Goal: Answer question/provide support

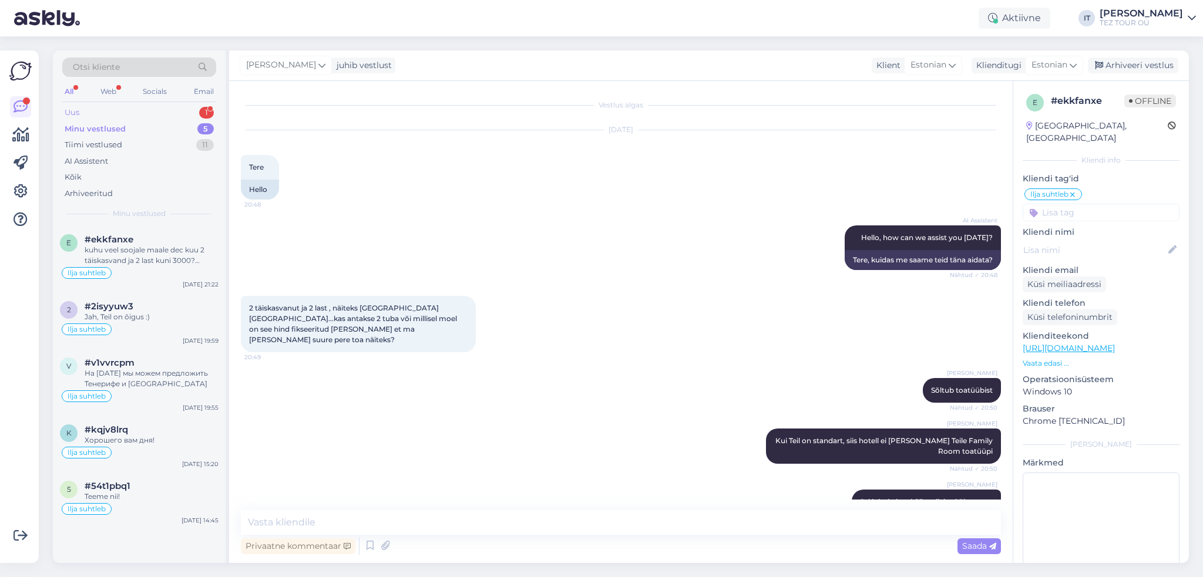
scroll to position [473, 0]
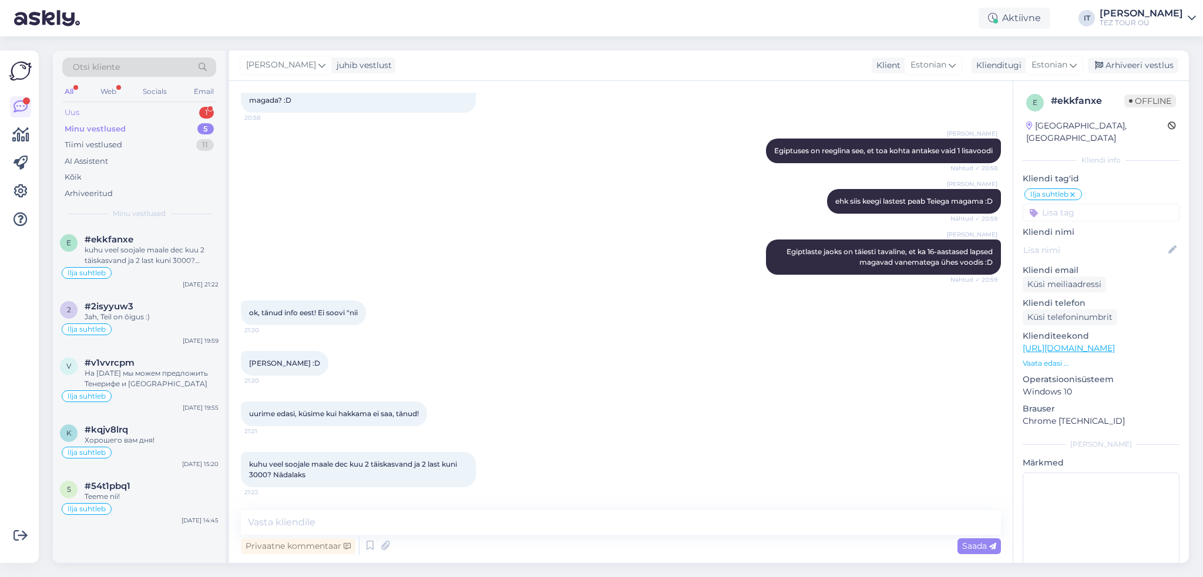
click at [177, 114] on div "Uus 1" at bounding box center [139, 113] width 154 height 16
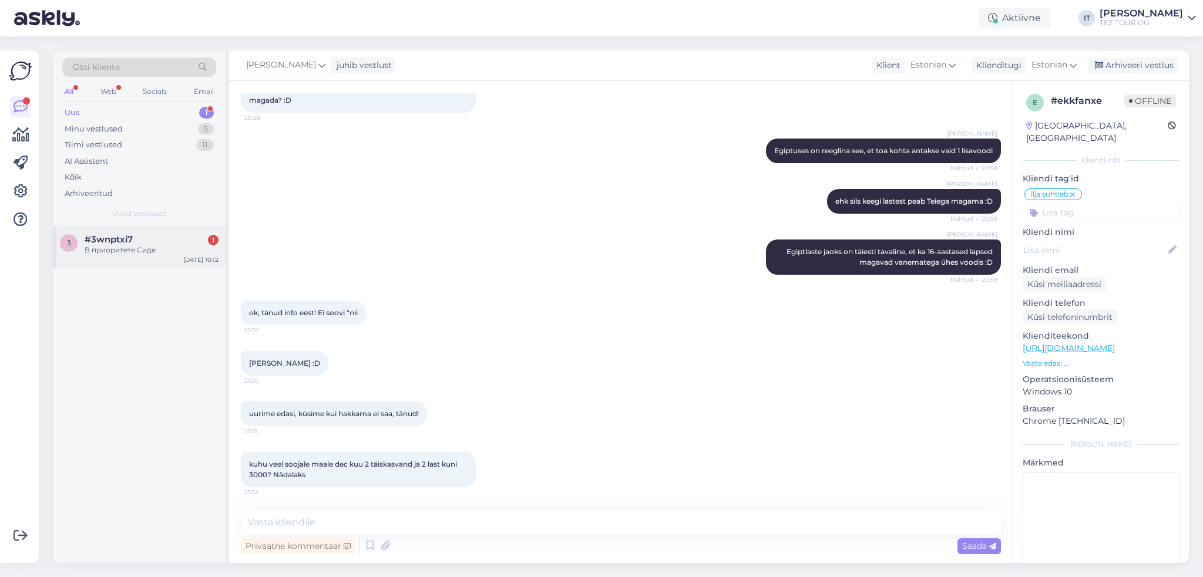
click at [179, 261] on div "3 #3wnptxi7 1 В приоритете Сиде [DATE] 10:12" at bounding box center [139, 247] width 173 height 42
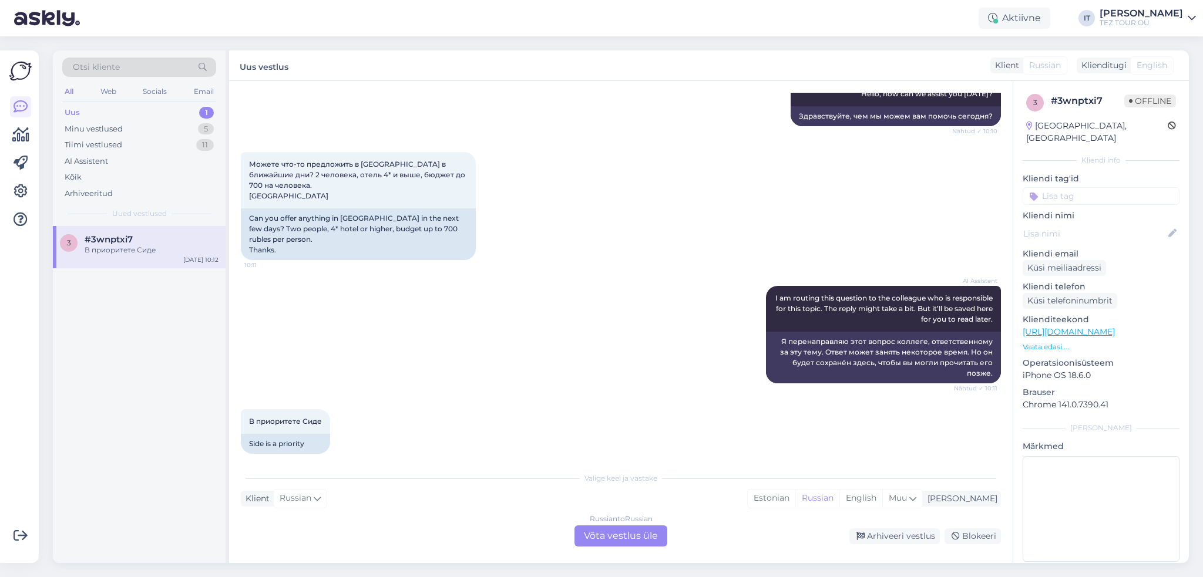
click at [665, 543] on div "Russian to Russian Võta vestlus üle" at bounding box center [620, 536] width 93 height 21
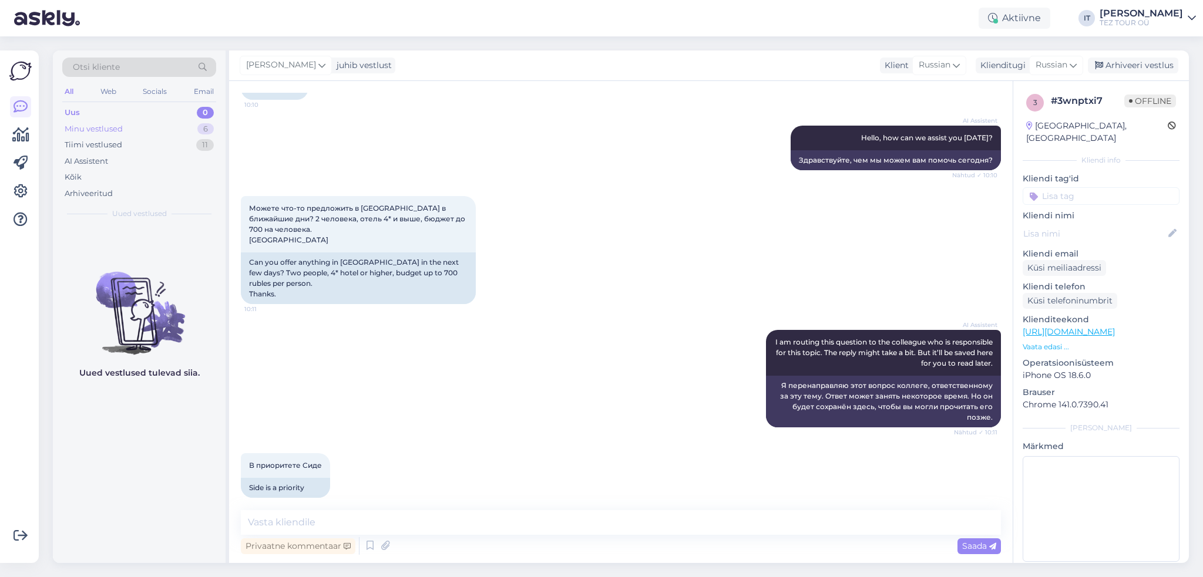
click at [102, 130] on div "Minu vestlused" at bounding box center [94, 129] width 58 height 12
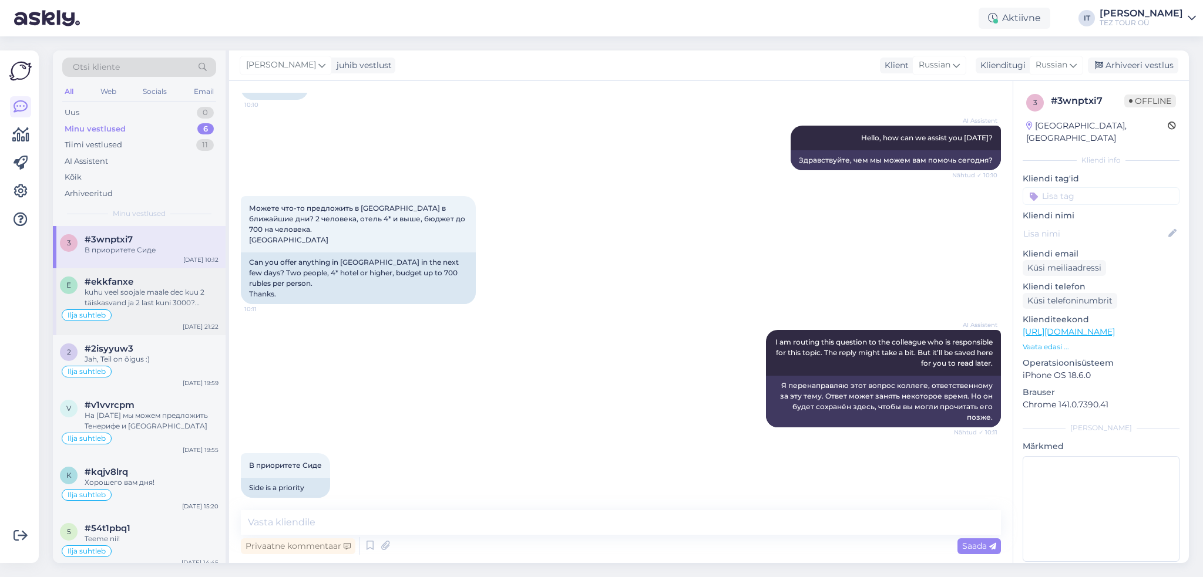
click at [164, 295] on div "kuhu veel soojale maale dec kuu 2 täiskasvand ja 2 last kuni 3000? Nädalaks" at bounding box center [152, 297] width 134 height 21
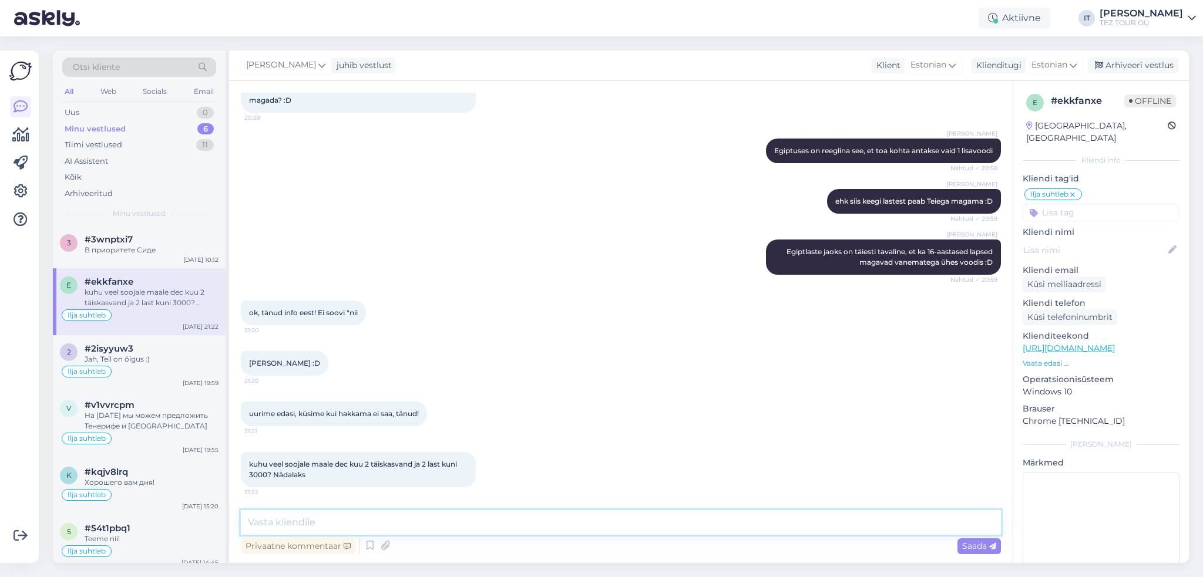
click at [417, 517] on textarea at bounding box center [621, 522] width 760 height 25
click at [445, 523] on textarea at bounding box center [621, 522] width 760 height 25
type textarea "Saatke palun enda e-posti aadress ja ma saadaks pakkumisi Teie e-postile :)"
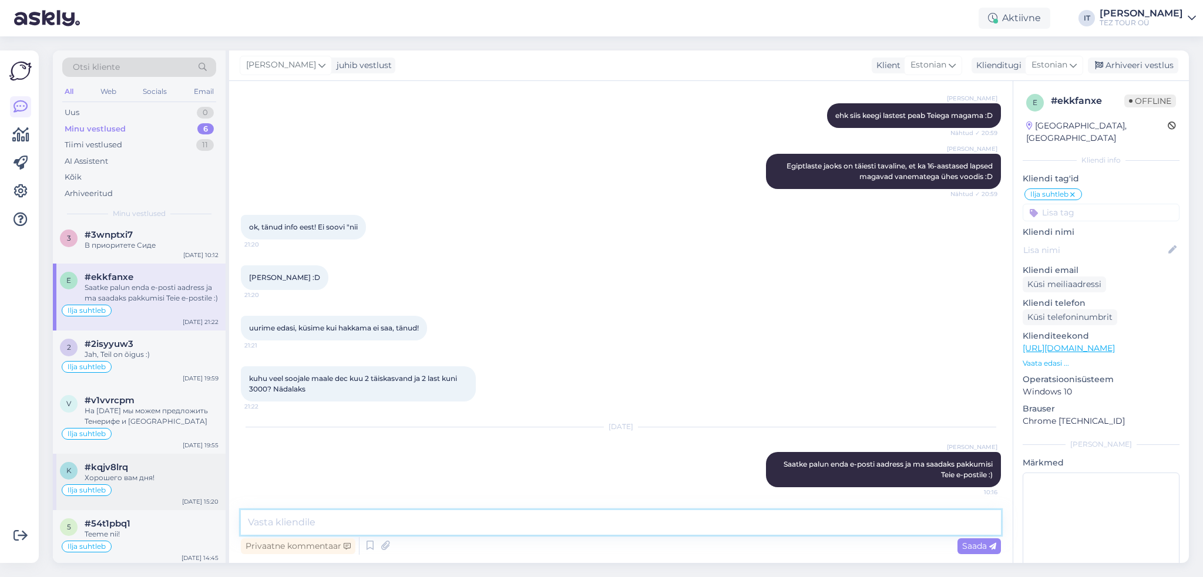
scroll to position [6, 0]
click at [180, 511] on div "5 #54t1pbq1 Teeme nii! Ilja suhtleb [DATE] 14:45" at bounding box center [139, 537] width 173 height 56
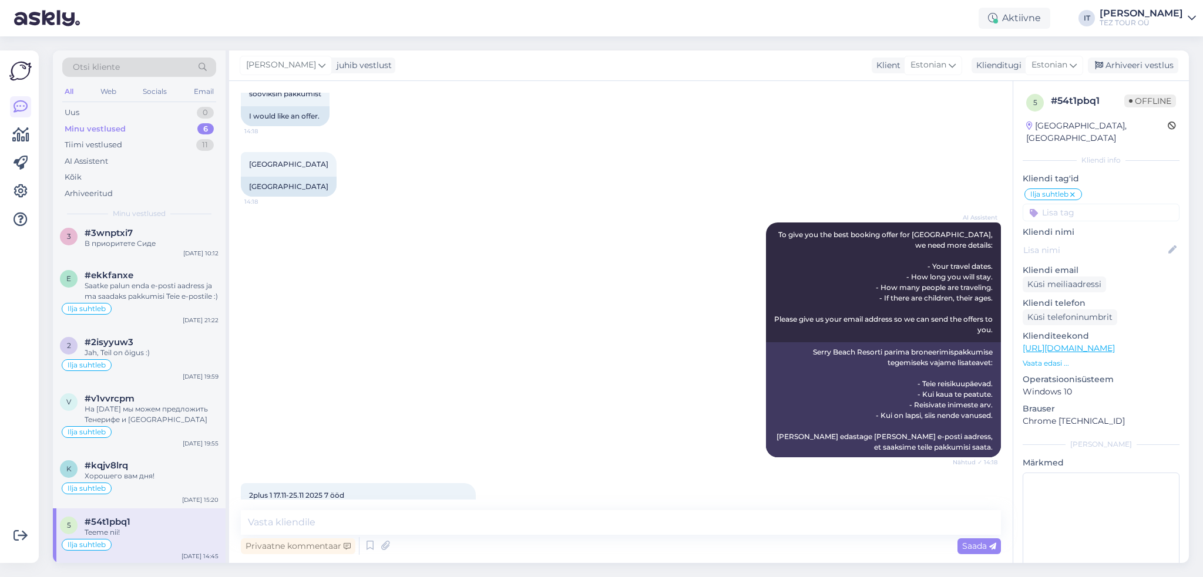
scroll to position [395, 0]
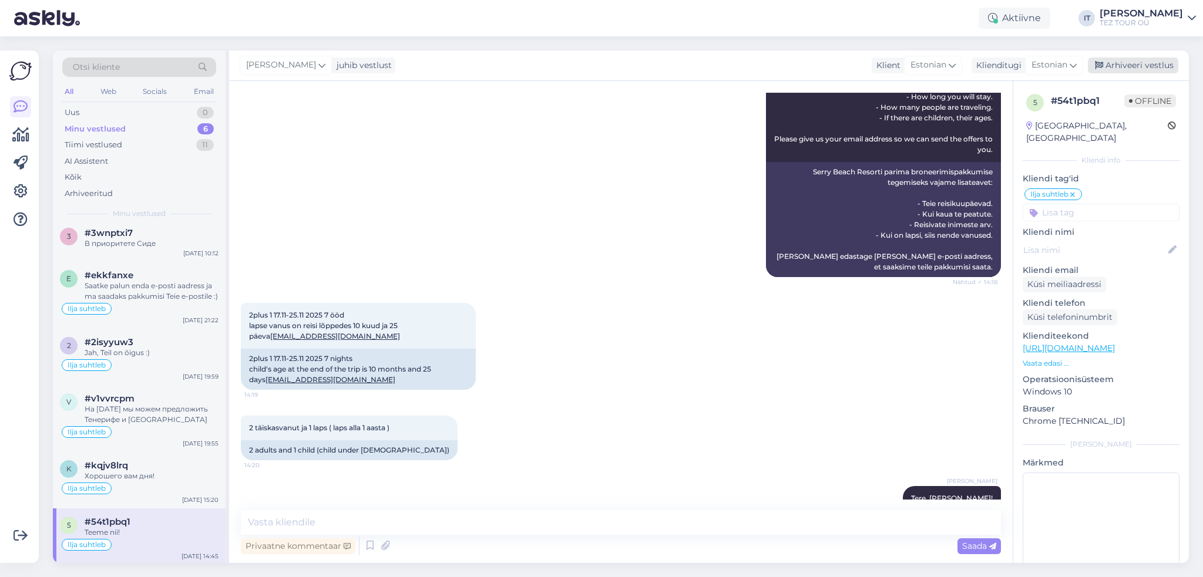
click at [1128, 69] on div "Arhiveeri vestlus" at bounding box center [1132, 66] width 90 height 16
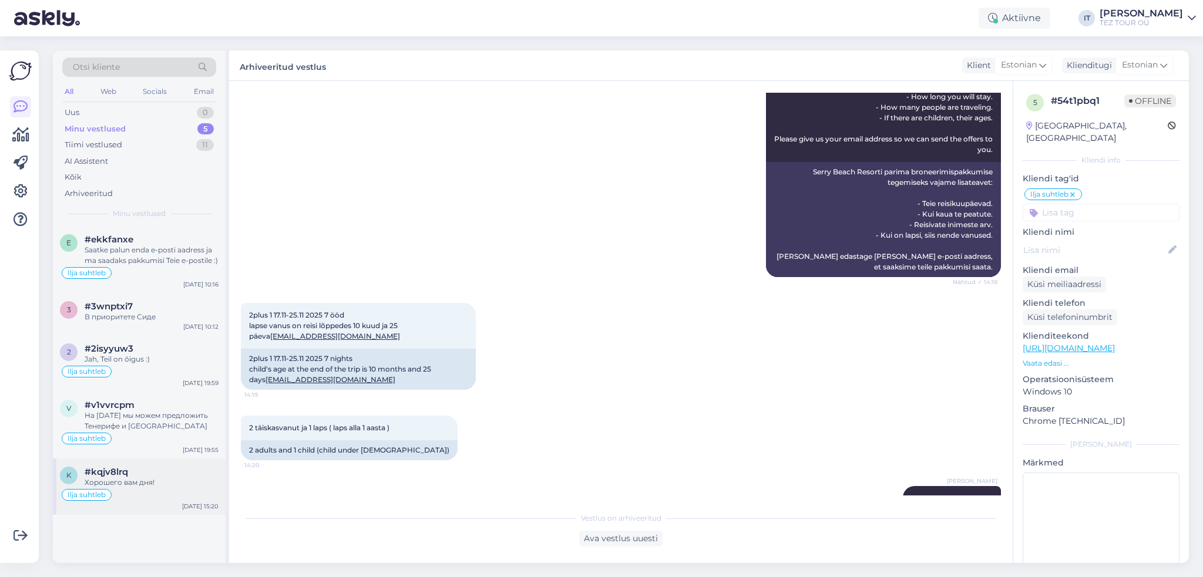
click at [160, 495] on div "Ilja suhtleb" at bounding box center [139, 495] width 159 height 14
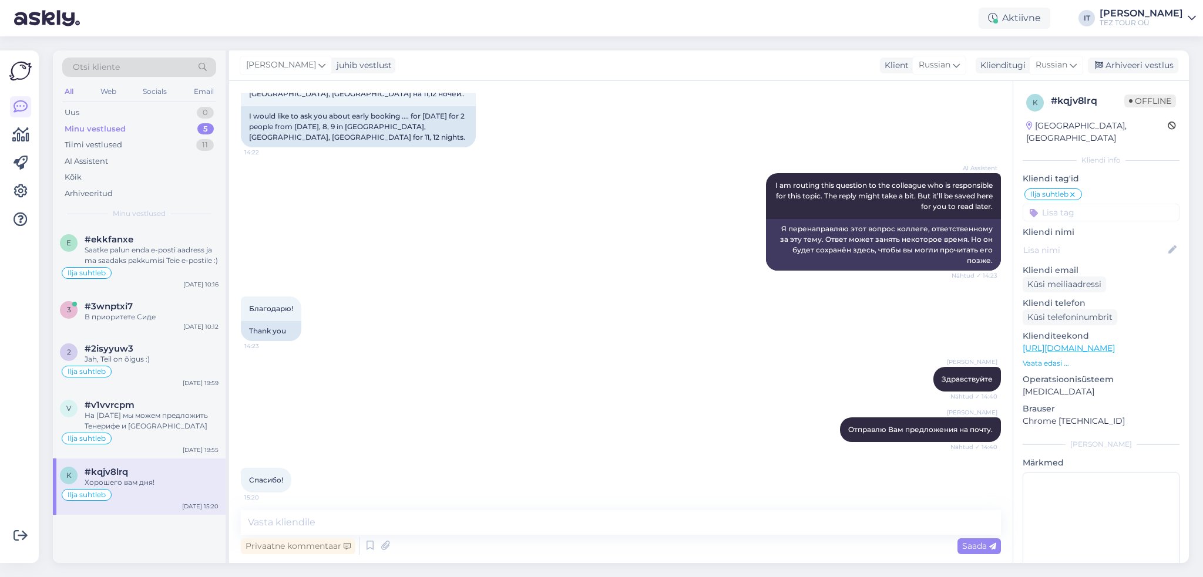
scroll to position [291, 0]
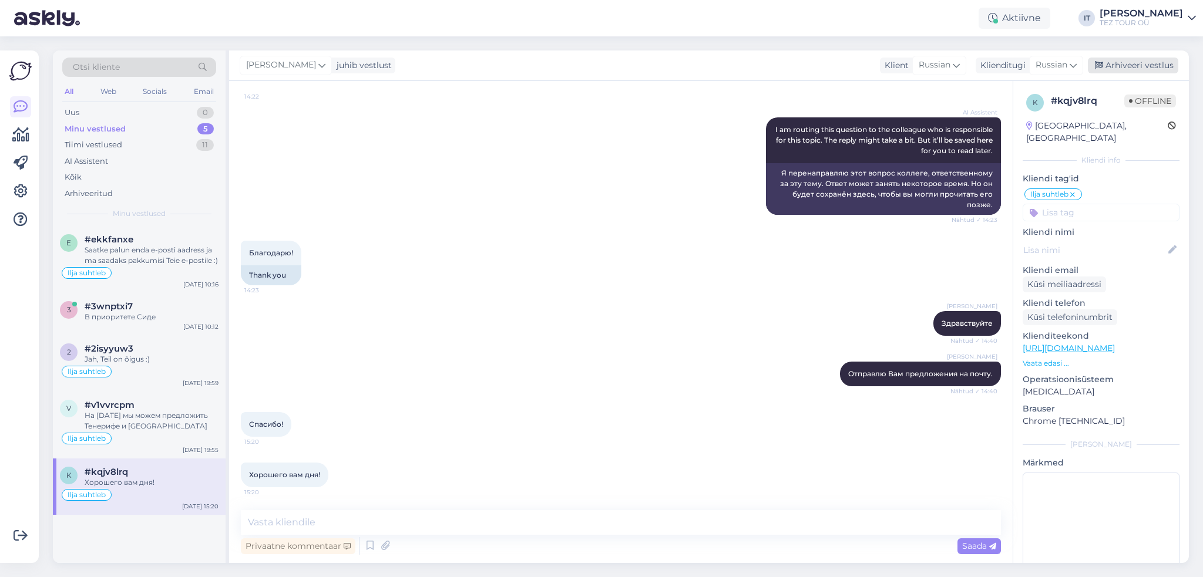
click at [1149, 67] on div "Arhiveeri vestlus" at bounding box center [1132, 66] width 90 height 16
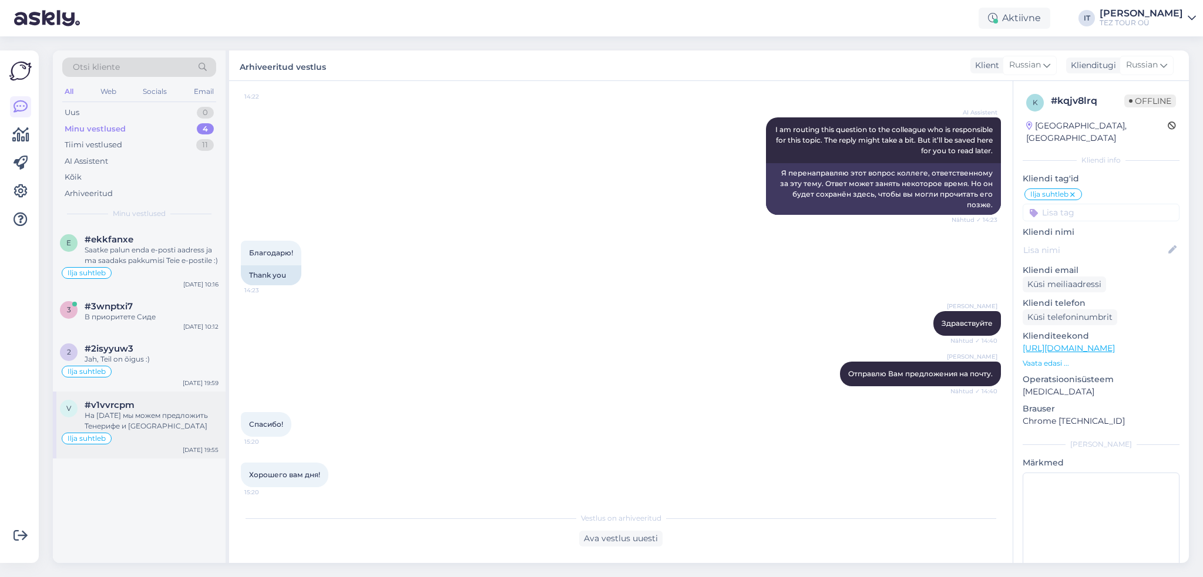
click at [169, 440] on div "Ilja suhtleb" at bounding box center [139, 439] width 159 height 14
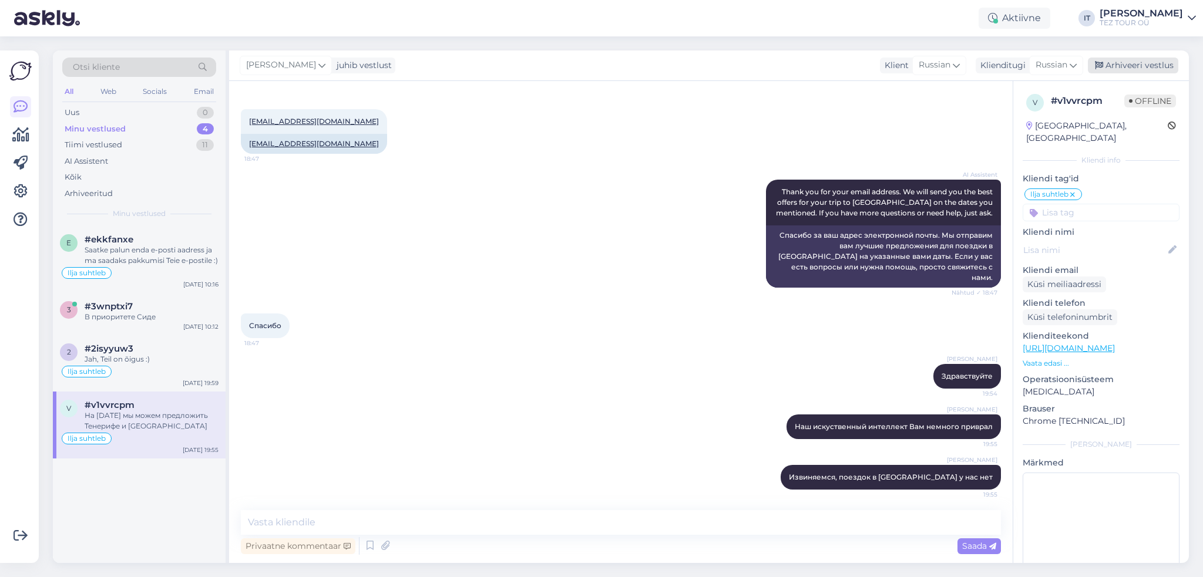
click at [1133, 63] on div "Arhiveeri vestlus" at bounding box center [1132, 66] width 90 height 16
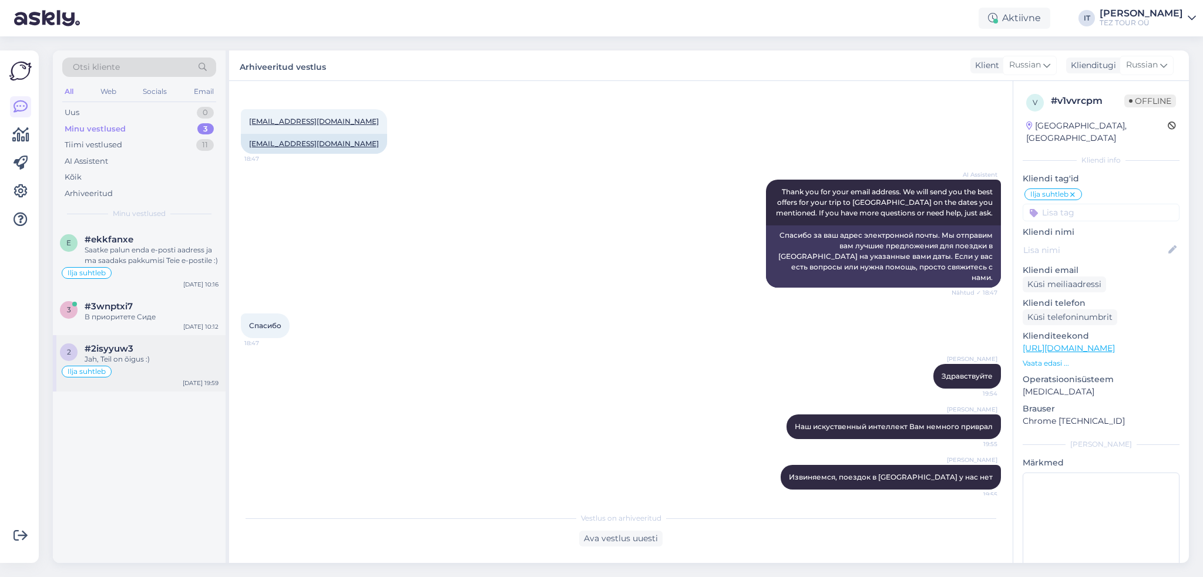
click at [183, 377] on div "Ilja suhtleb" at bounding box center [139, 372] width 159 height 14
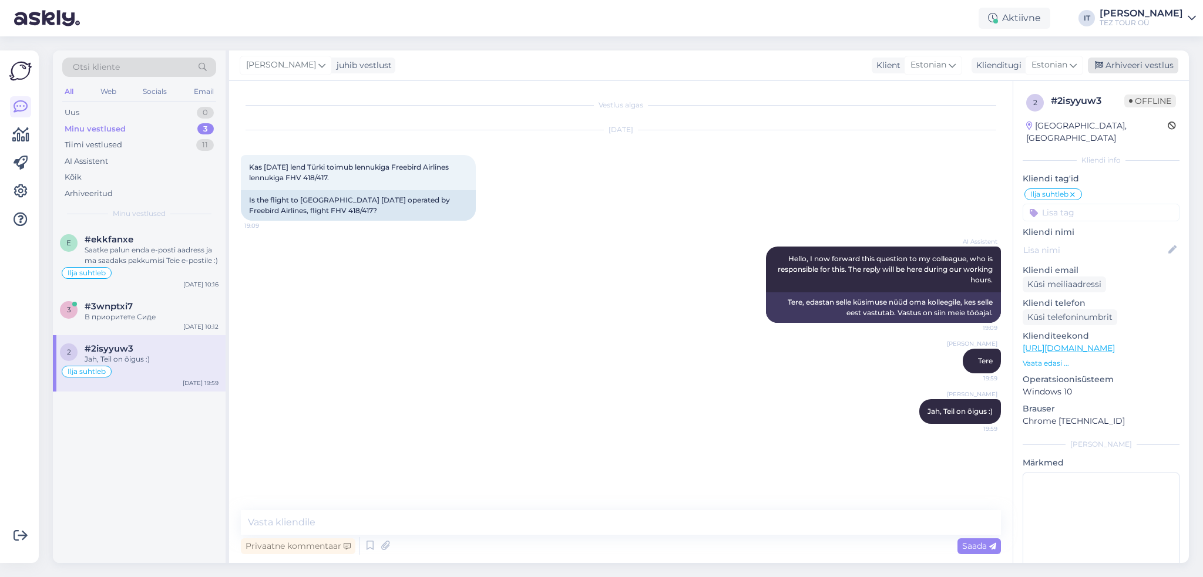
click at [1137, 70] on div "Arhiveeri vestlus" at bounding box center [1132, 66] width 90 height 16
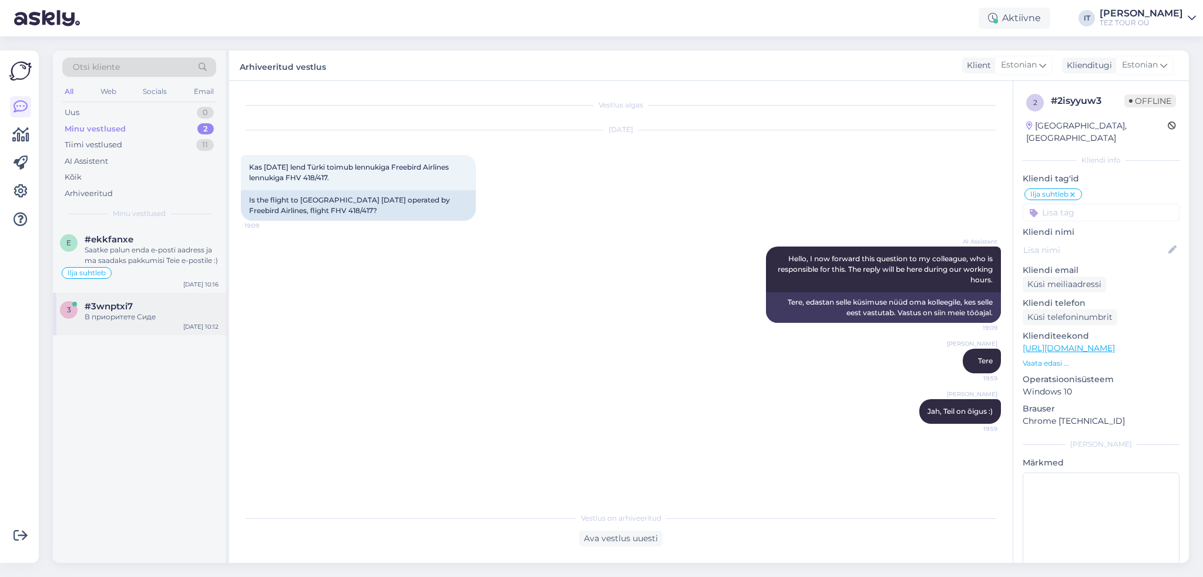
click at [180, 315] on div "В приоритете Сиде" at bounding box center [152, 317] width 134 height 11
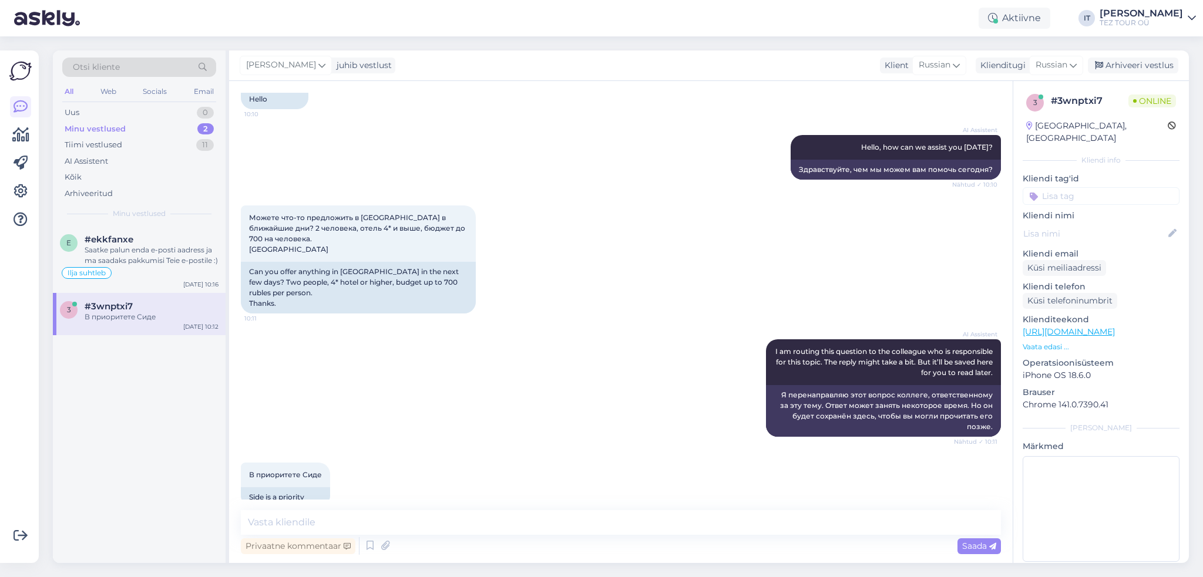
scroll to position [100, 0]
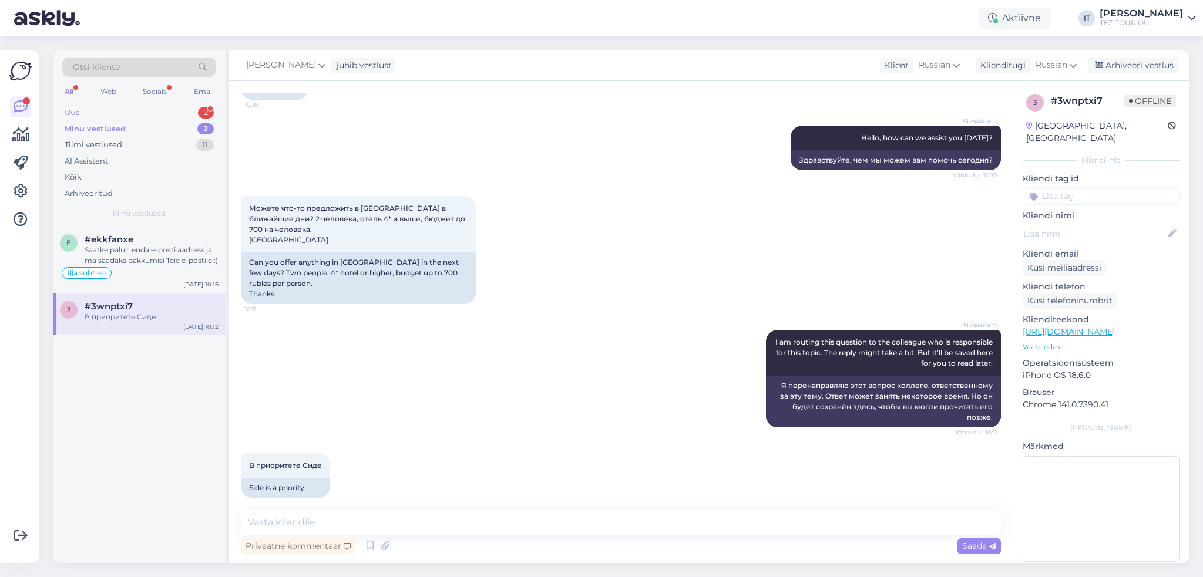
click at [197, 106] on div "Uus 2" at bounding box center [139, 113] width 154 height 16
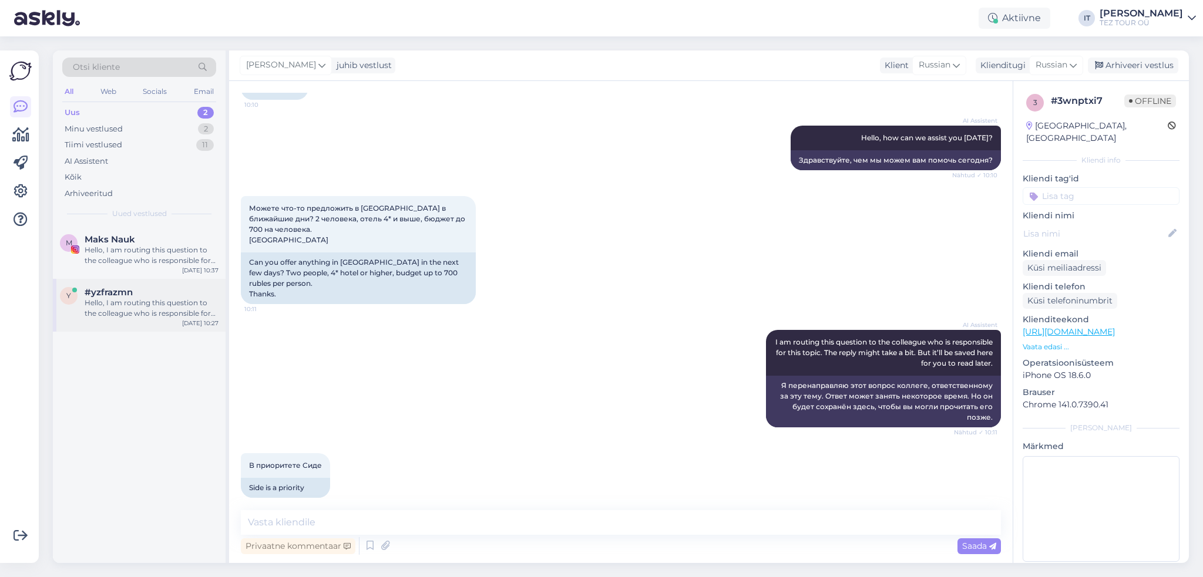
click at [168, 288] on div "#yzfrazmn" at bounding box center [152, 292] width 134 height 11
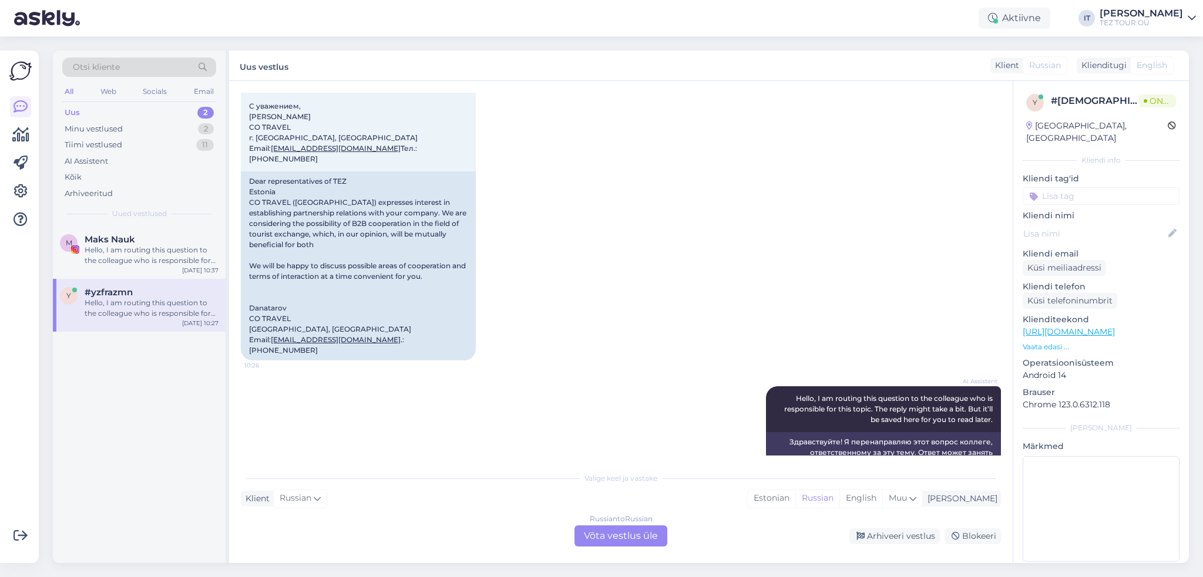
scroll to position [240, 0]
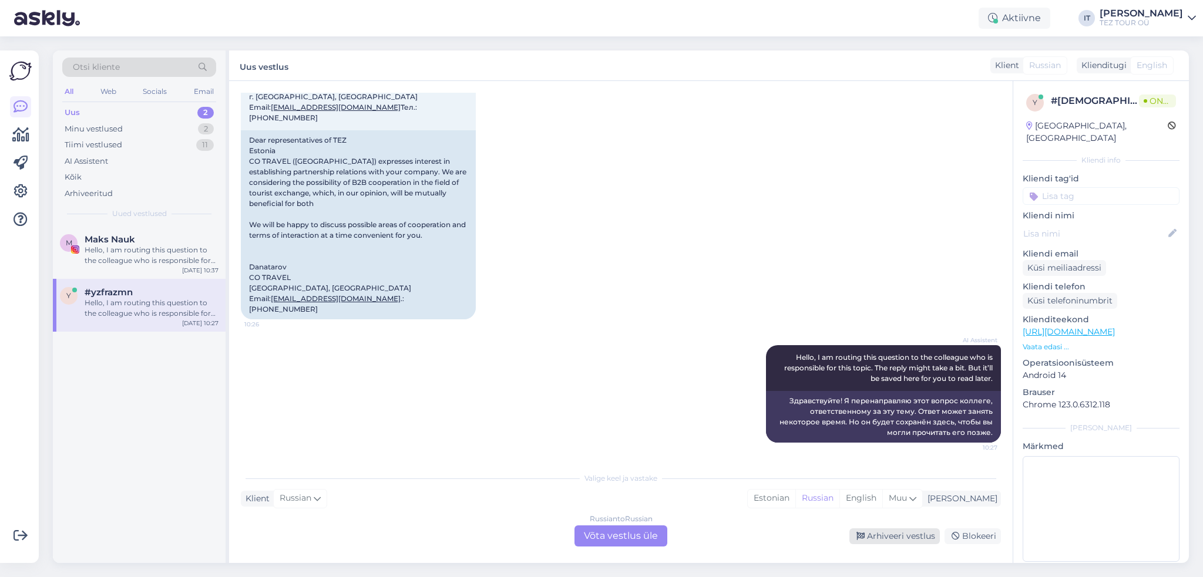
click at [878, 543] on div "Arhiveeri vestlus" at bounding box center [894, 536] width 90 height 16
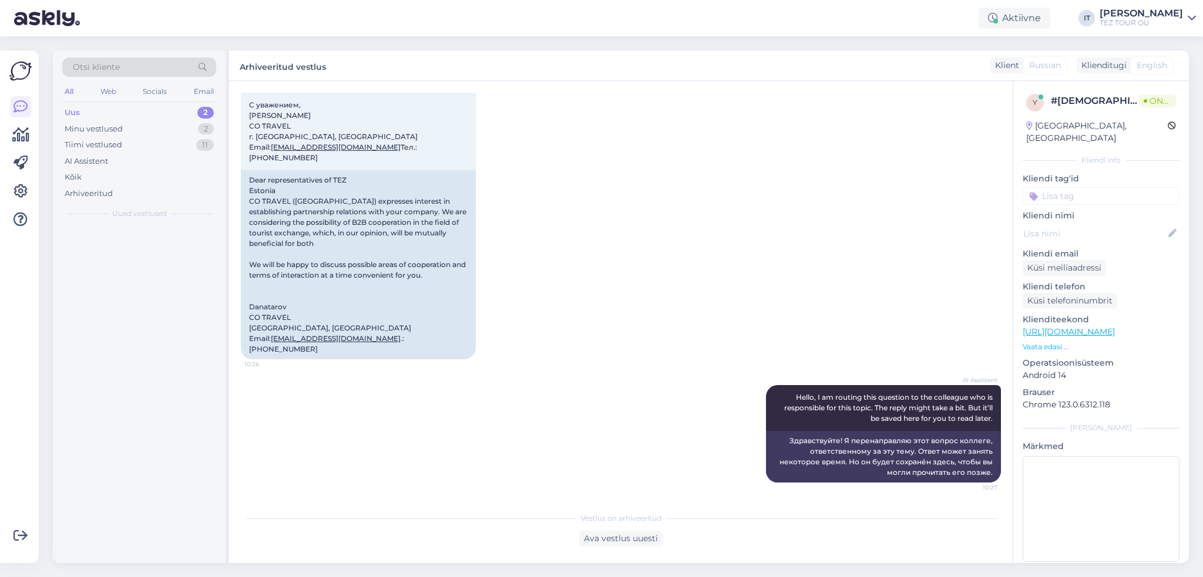
scroll to position [200, 0]
click at [176, 246] on div "Hello, I am routing this question to the colleague who is responsible for this …" at bounding box center [152, 255] width 134 height 21
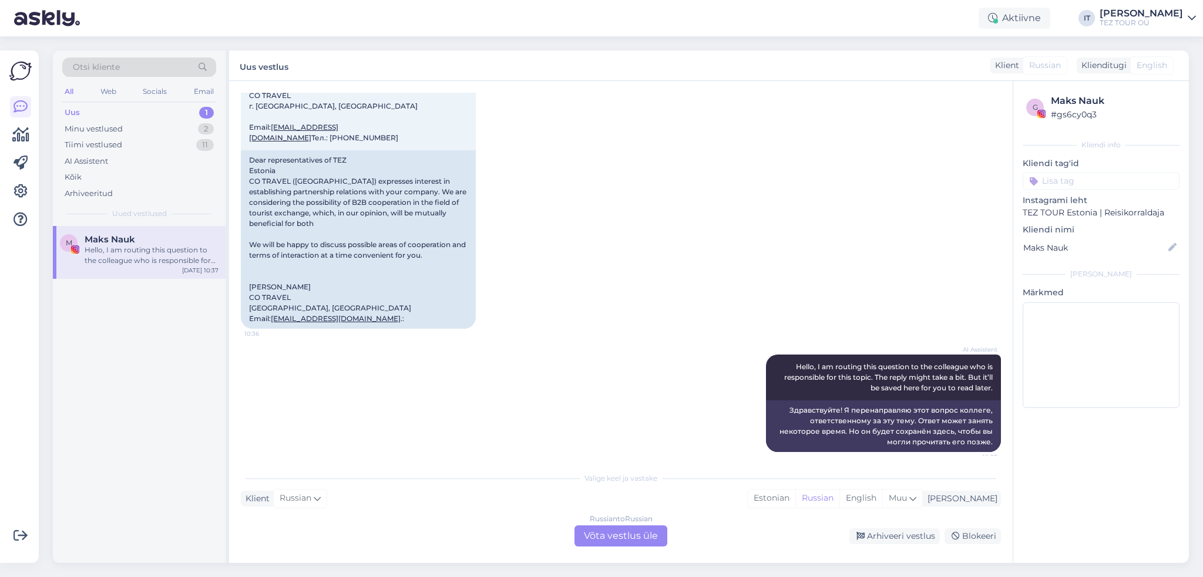
scroll to position [271, 0]
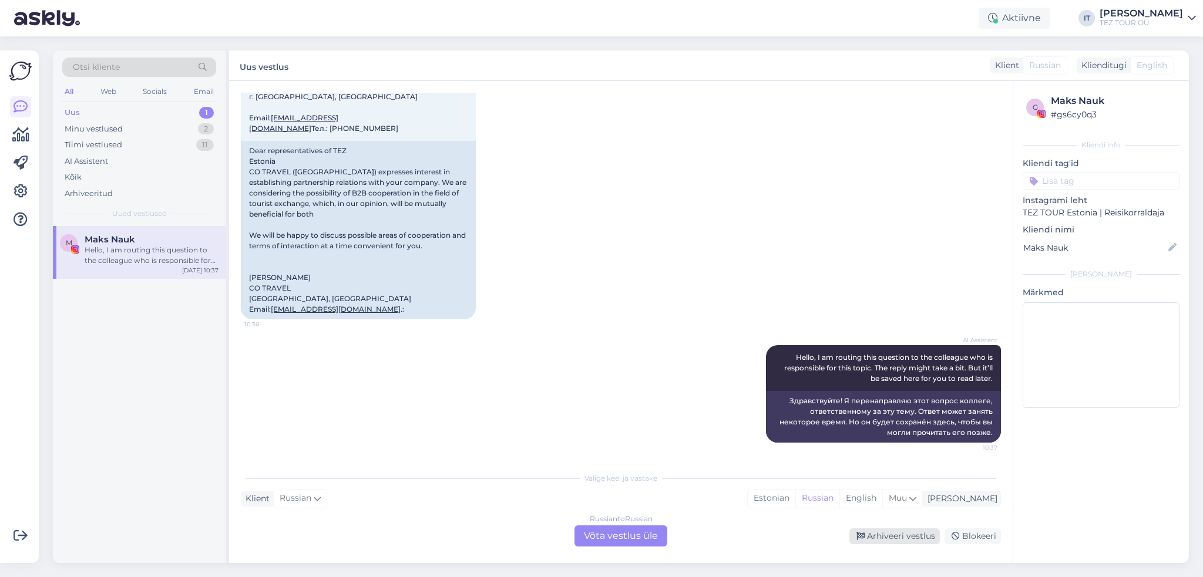
click at [897, 533] on div "Arhiveeri vestlus" at bounding box center [894, 536] width 90 height 16
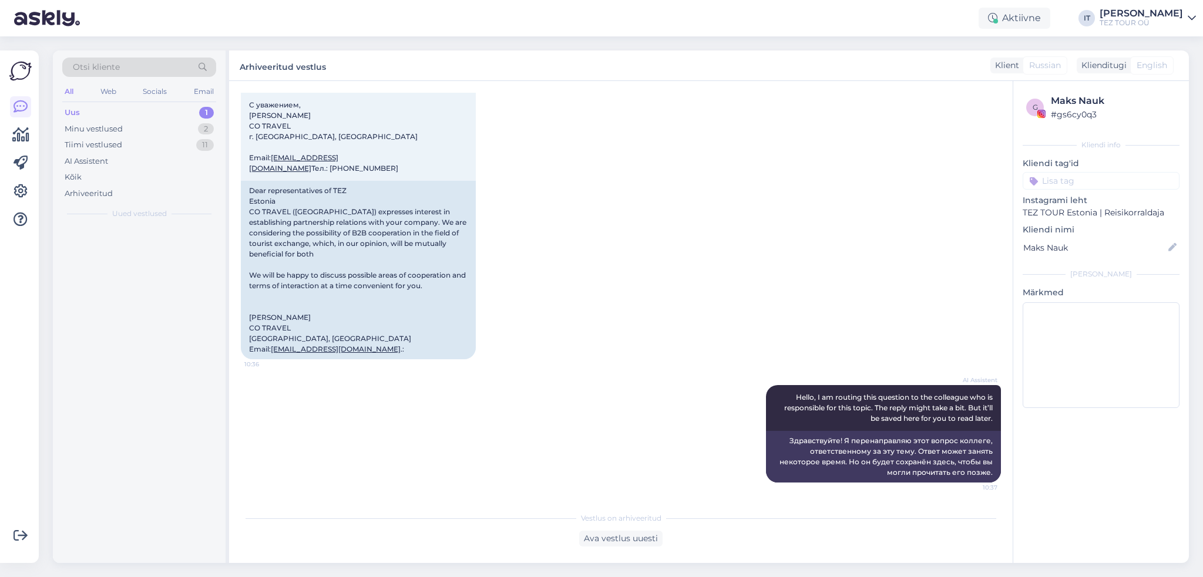
scroll to position [231, 0]
click at [155, 129] on div "Minu vestlused 2" at bounding box center [139, 129] width 154 height 16
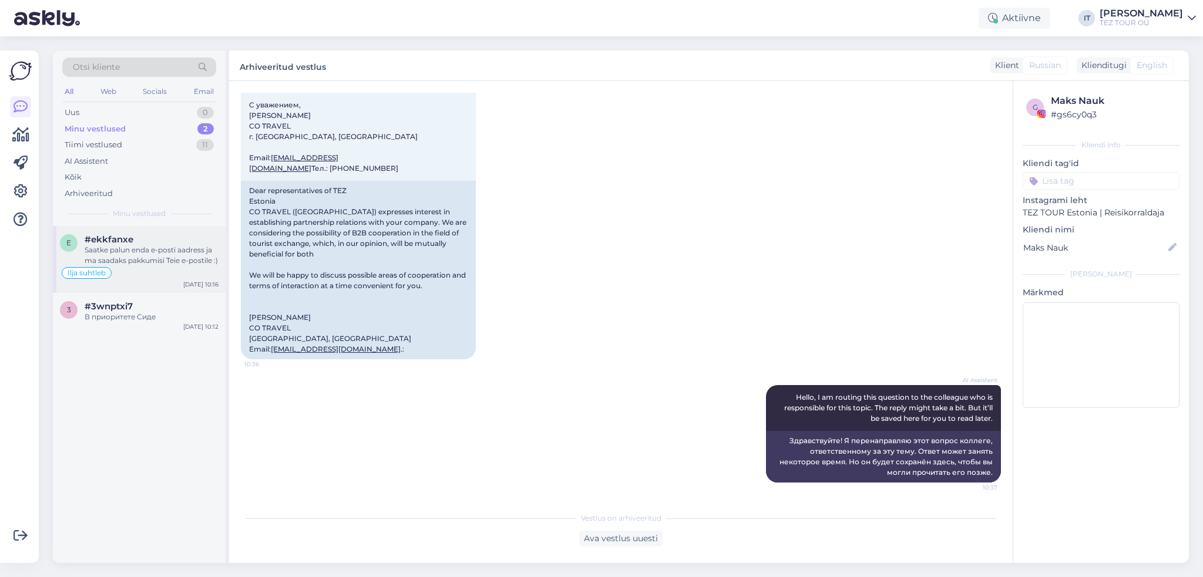
click at [169, 245] on div "Saatke palun enda e-posti aadress ja ma saadaks pakkumisi Teie e-postile :)" at bounding box center [152, 255] width 134 height 21
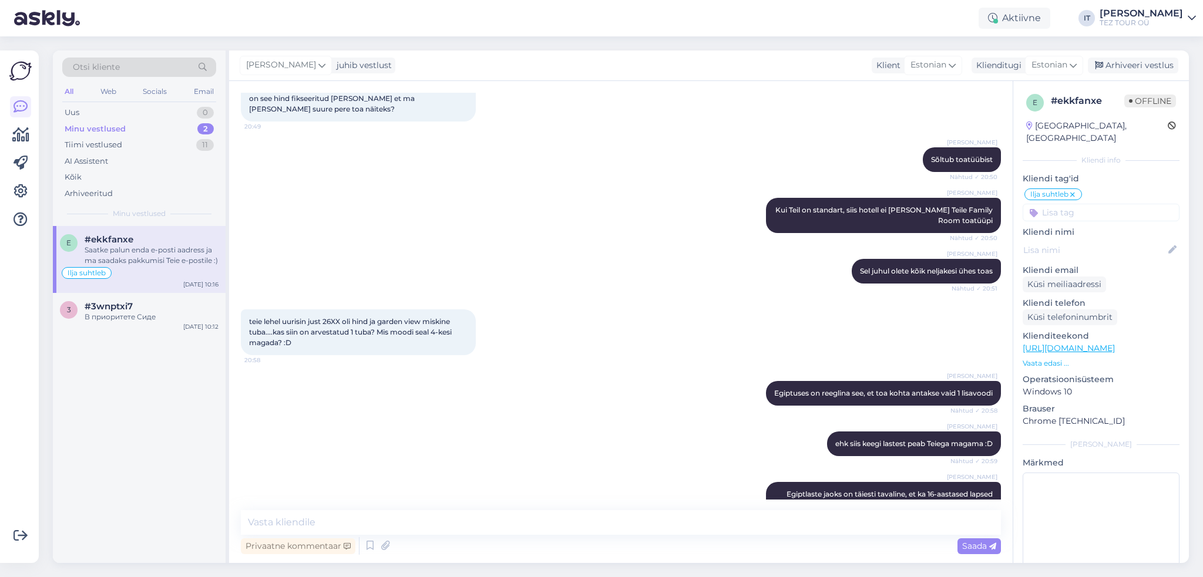
scroll to position [559, 0]
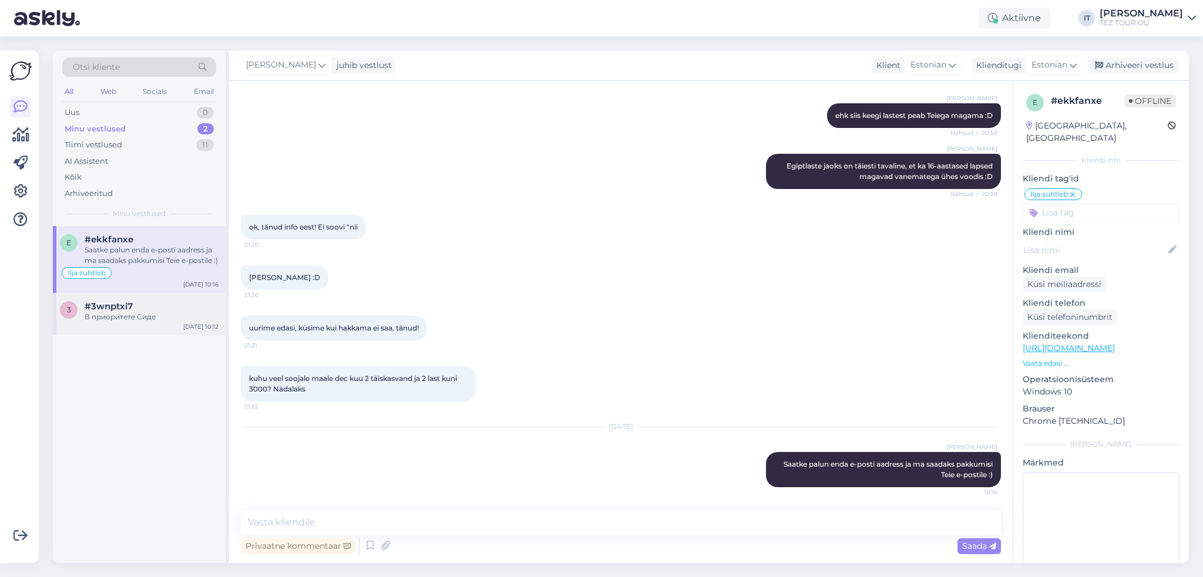
click at [128, 302] on span "#3wnptxi7" at bounding box center [109, 306] width 48 height 11
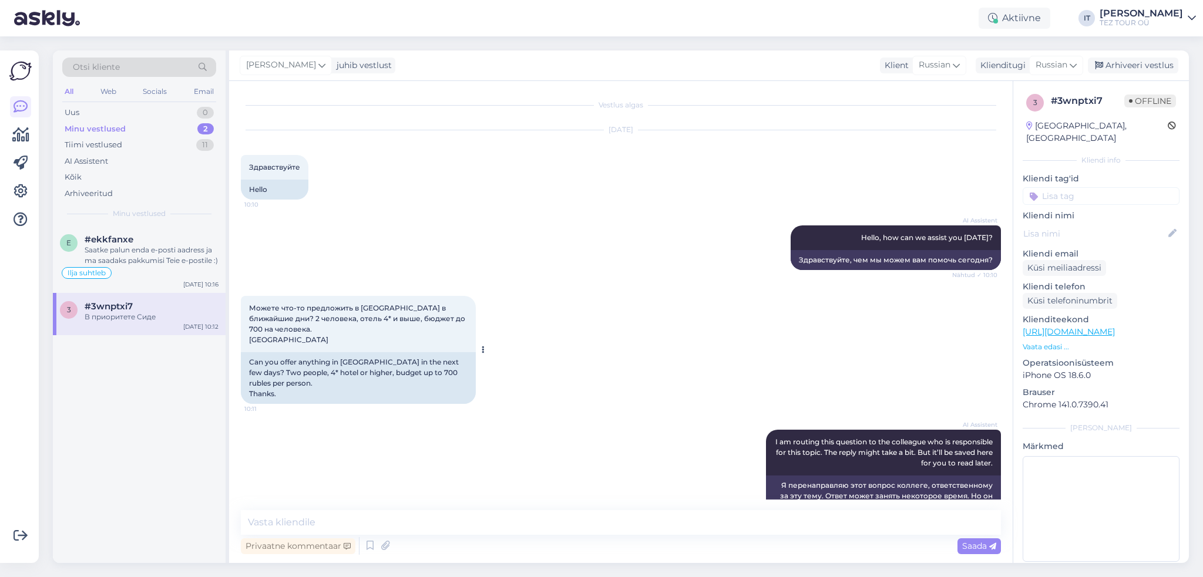
scroll to position [100, 0]
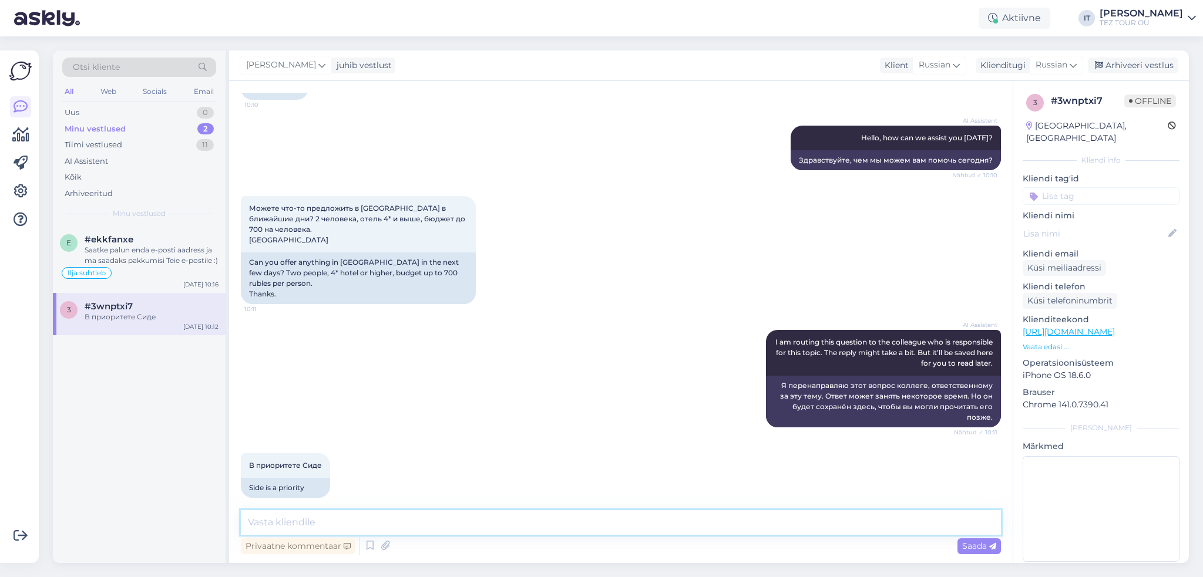
click at [366, 518] on textarea at bounding box center [621, 522] width 760 height 25
type textarea "Здравствуйте"
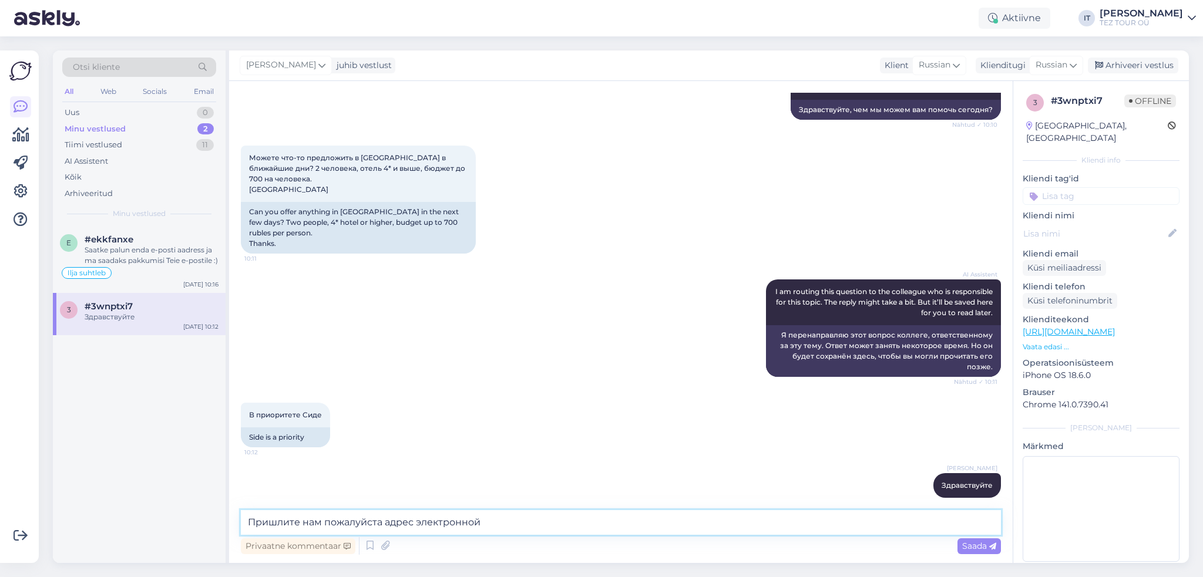
click at [313, 519] on textarea "Пришлите нам пожалуйста адрес электронной" at bounding box center [621, 522] width 760 height 25
click at [499, 521] on textarea "Пришлите пожалуйста адрес электронной" at bounding box center [621, 522] width 760 height 25
type textarea "Пришлите пожалуйста адрес электронной почты и я отправлю Вам предложения"
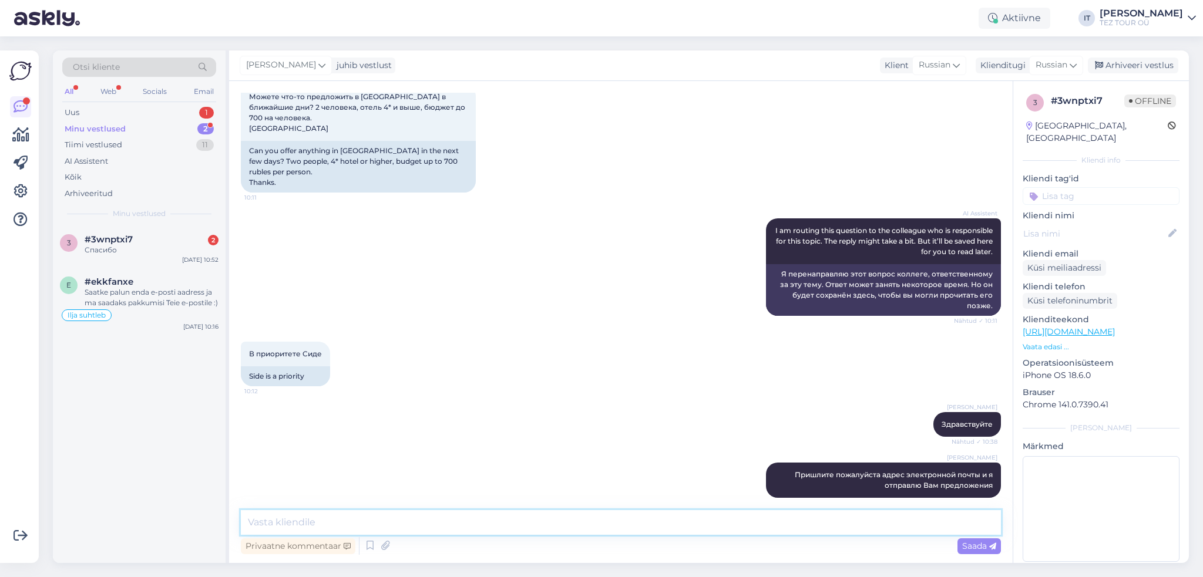
scroll to position [312, 0]
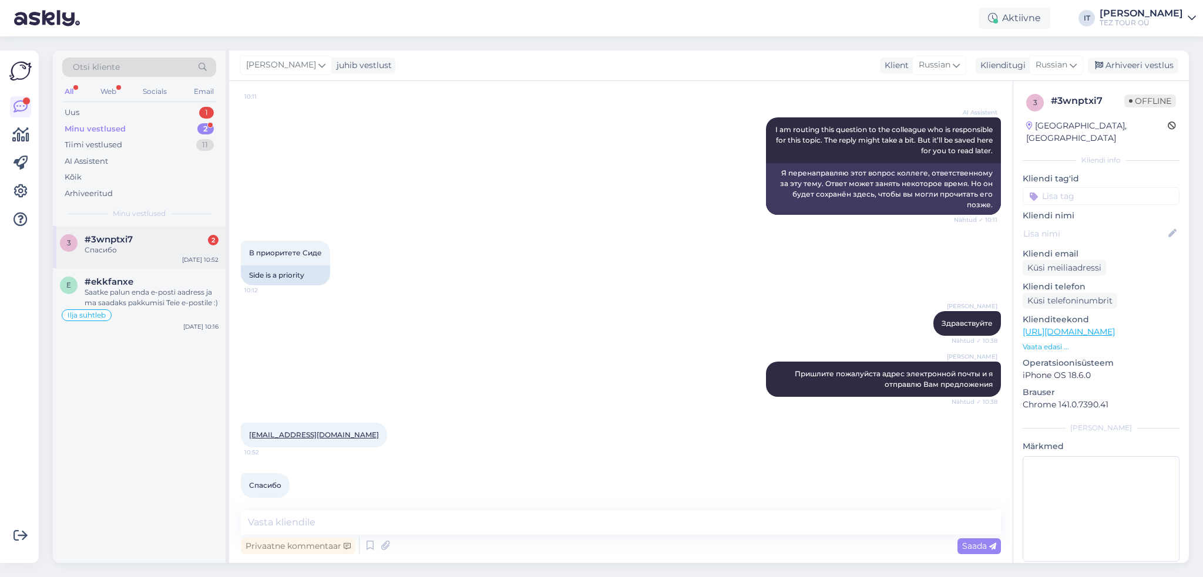
click at [164, 237] on div "#3wnptxi7 2" at bounding box center [152, 239] width 134 height 11
click at [140, 110] on div "Uus 1" at bounding box center [139, 113] width 154 height 16
click at [149, 246] on div "Attachment" at bounding box center [152, 250] width 134 height 11
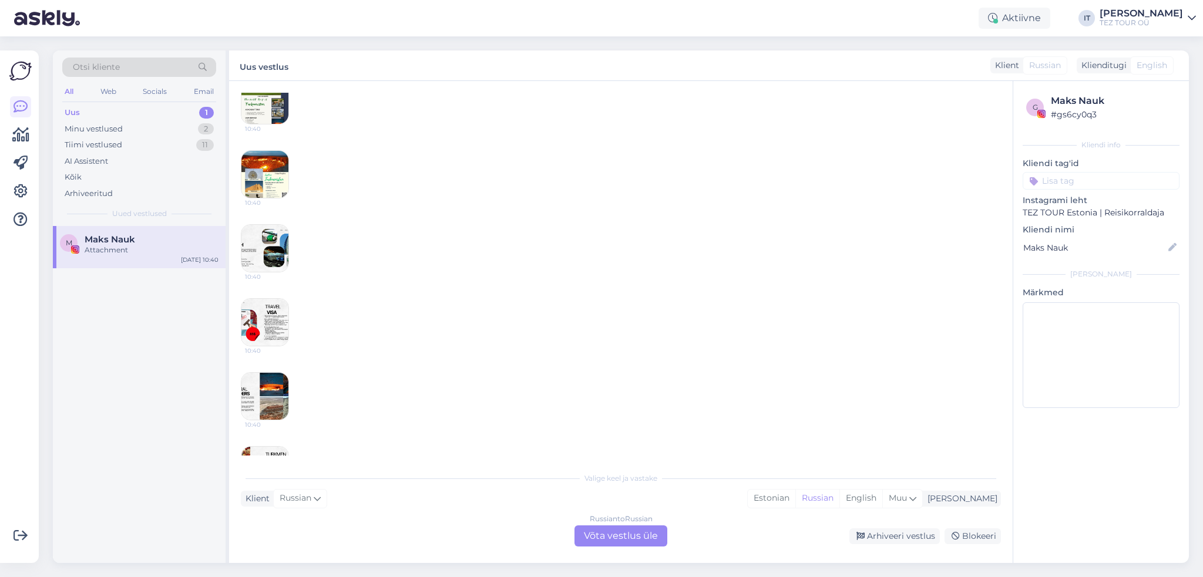
scroll to position [1008, 0]
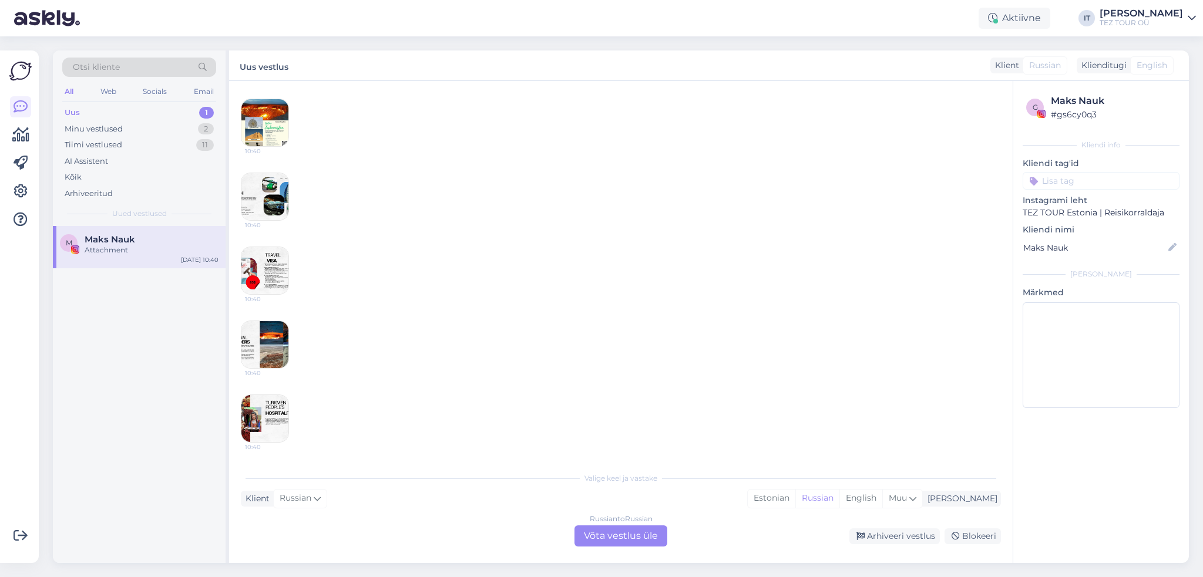
click at [256, 340] on img at bounding box center [264, 344] width 47 height 47
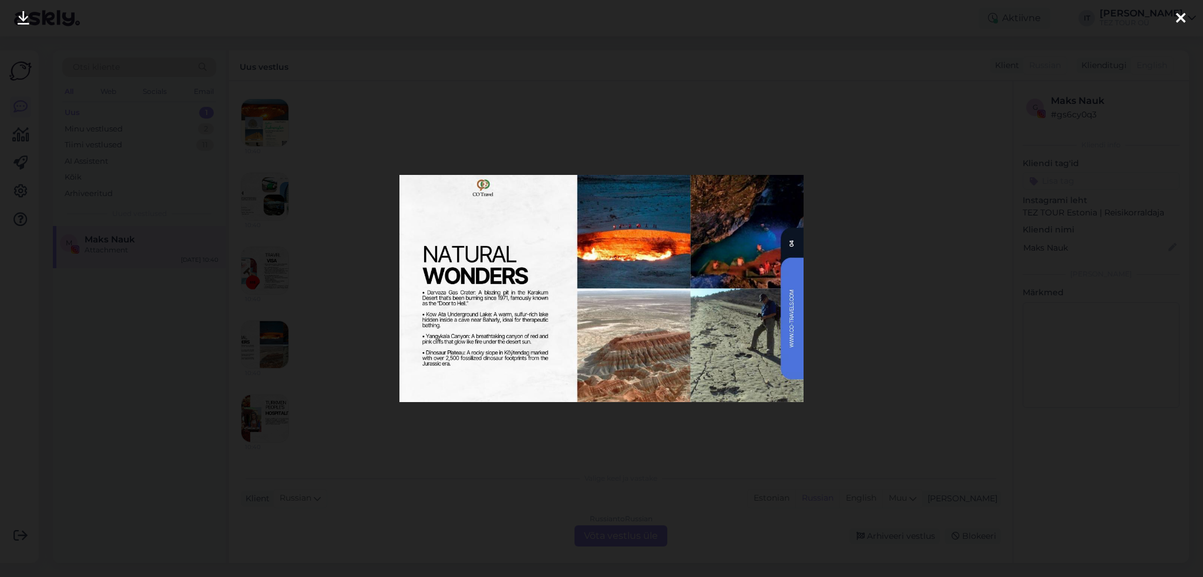
click at [1023, 235] on div at bounding box center [601, 288] width 1203 height 577
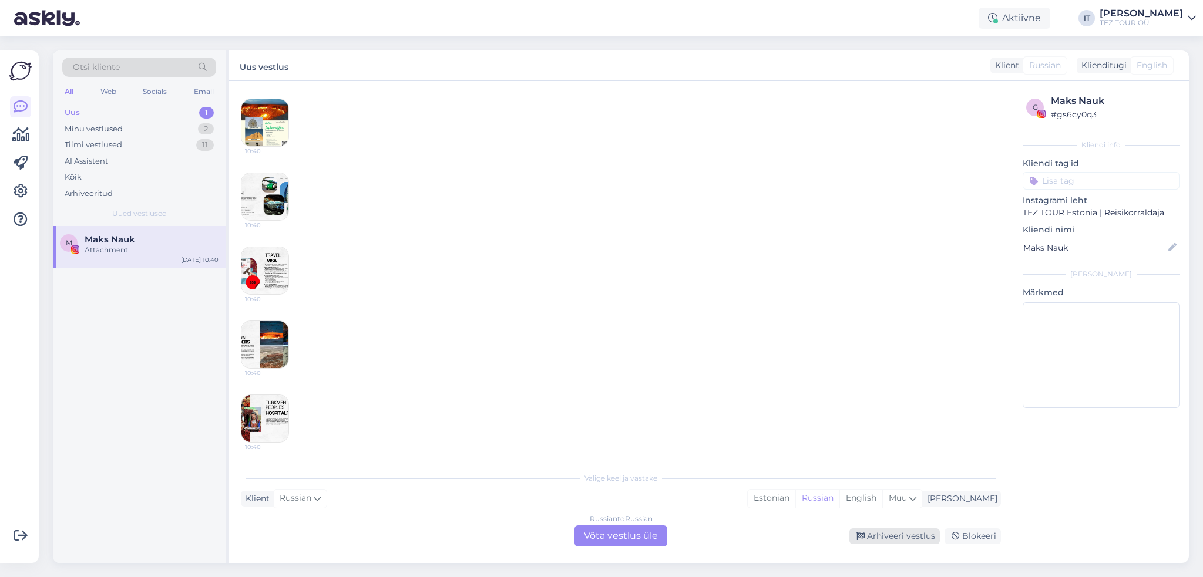
click at [900, 530] on div "Arhiveeri vestlus" at bounding box center [894, 536] width 90 height 16
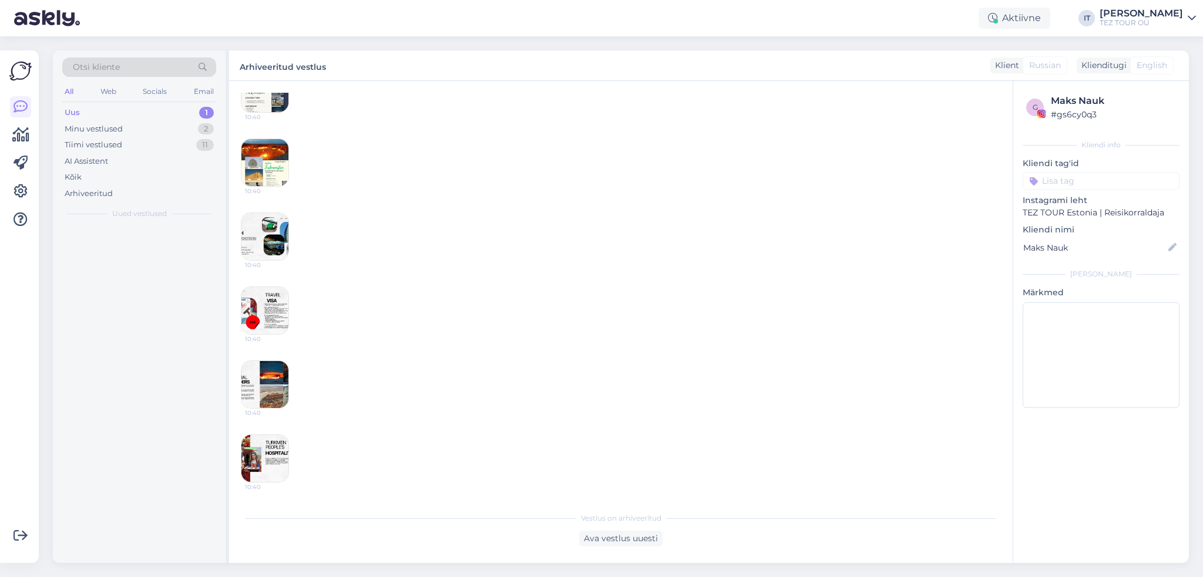
scroll to position [968, 0]
click at [161, 131] on div "Minu vestlused 2" at bounding box center [139, 129] width 154 height 16
click at [160, 127] on div "Minu vestlused 2" at bounding box center [139, 129] width 154 height 16
click at [169, 248] on div "Спасибо" at bounding box center [152, 250] width 134 height 11
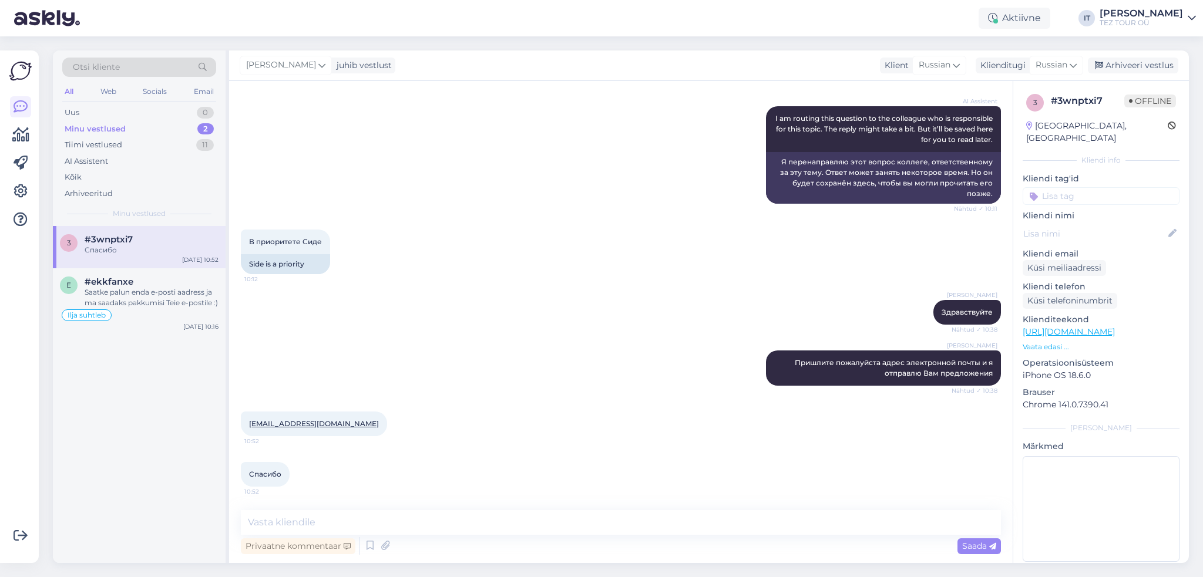
scroll to position [312, 0]
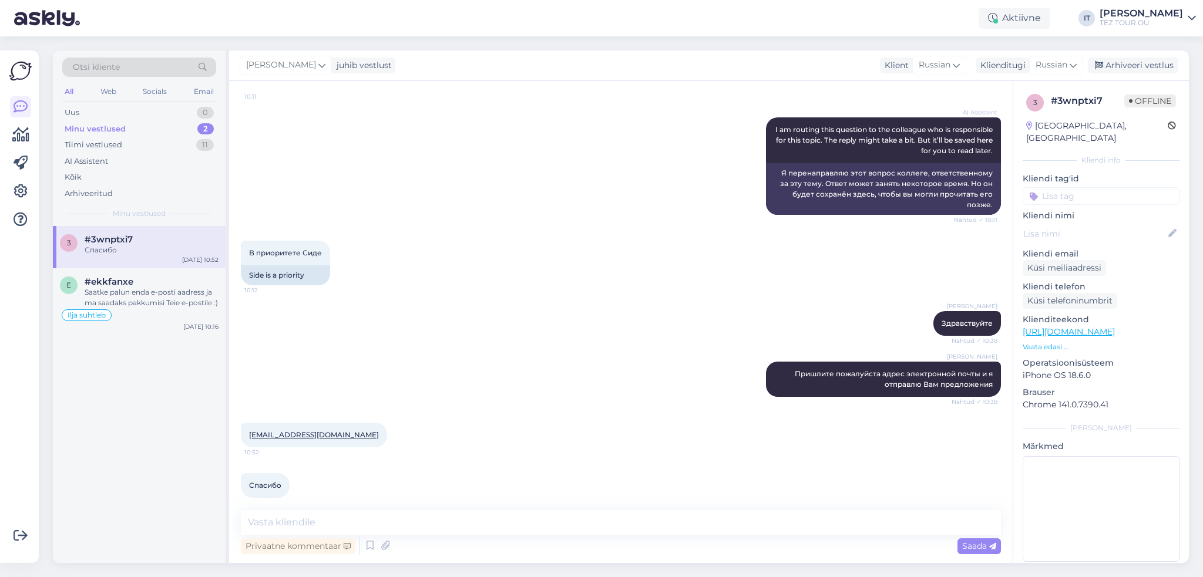
click at [1065, 190] on input at bounding box center [1100, 196] width 157 height 18
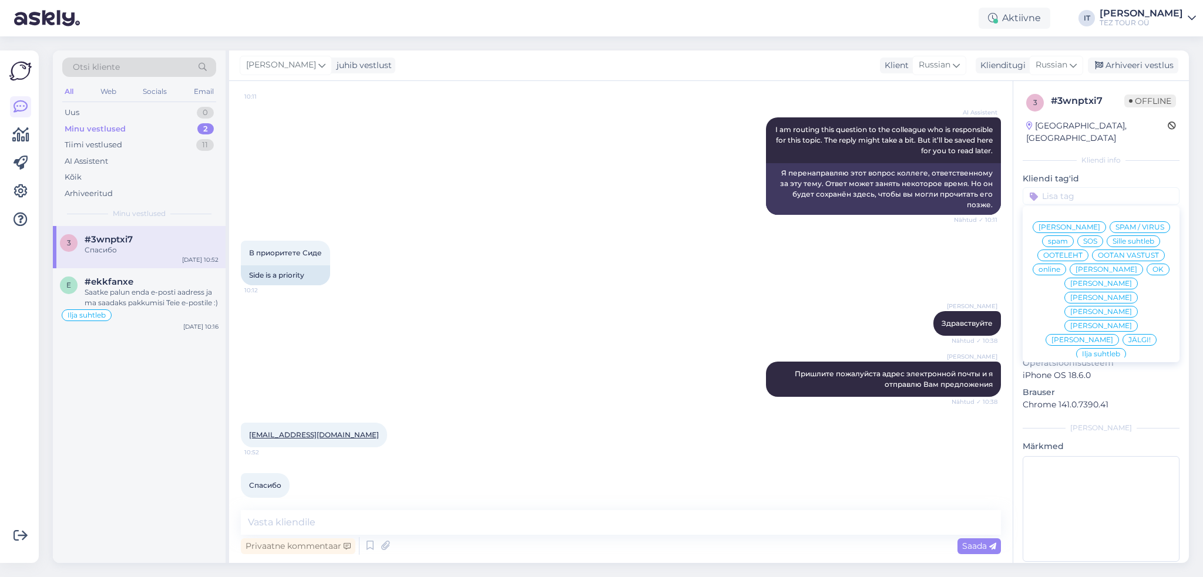
click at [1087, 351] on span "Ilja suhtleb" at bounding box center [1101, 354] width 38 height 7
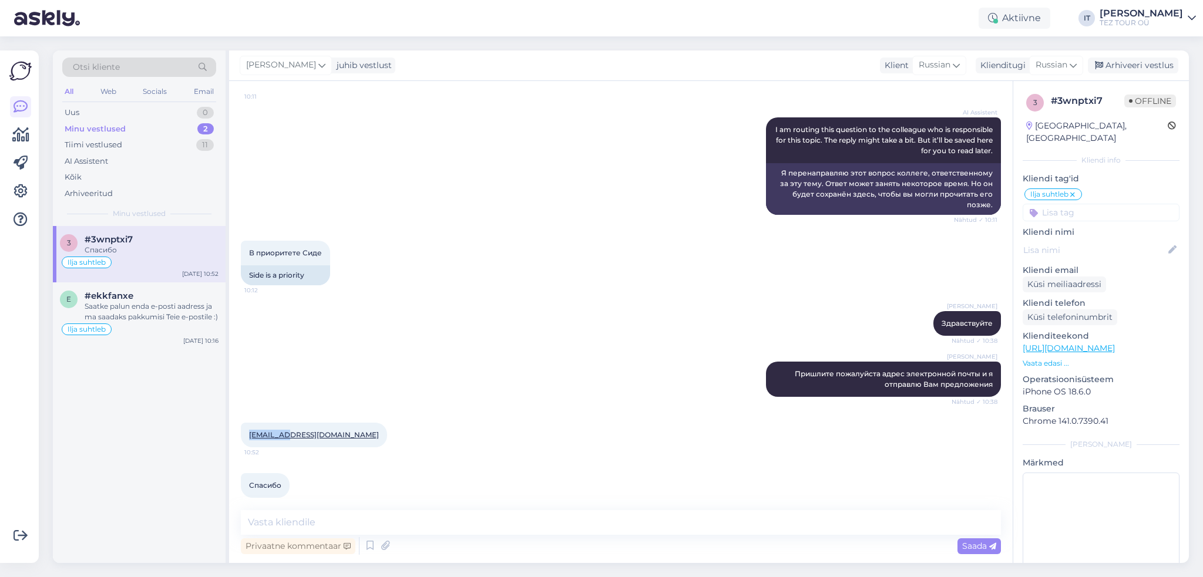
drag, startPoint x: 293, startPoint y: 426, endPoint x: 249, endPoint y: 429, distance: 44.1
click at [249, 429] on div "[EMAIL_ADDRESS][DOMAIN_NAME] 10:52" at bounding box center [314, 435] width 146 height 25
copy link "[EMAIL_ADDRESS][DOMAIN_NAME]"
click at [149, 107] on div "Uus 1" at bounding box center [139, 113] width 154 height 16
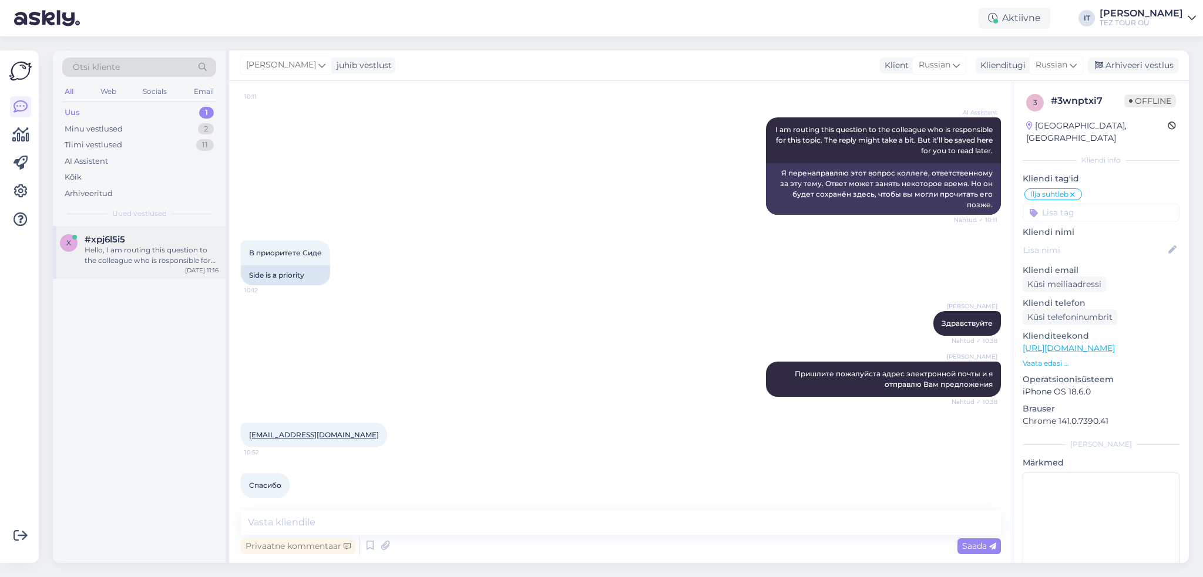
click at [134, 265] on div "x #xpj6l5i5 Hello, I am routing this question to the colleague who is responsib…" at bounding box center [139, 252] width 173 height 53
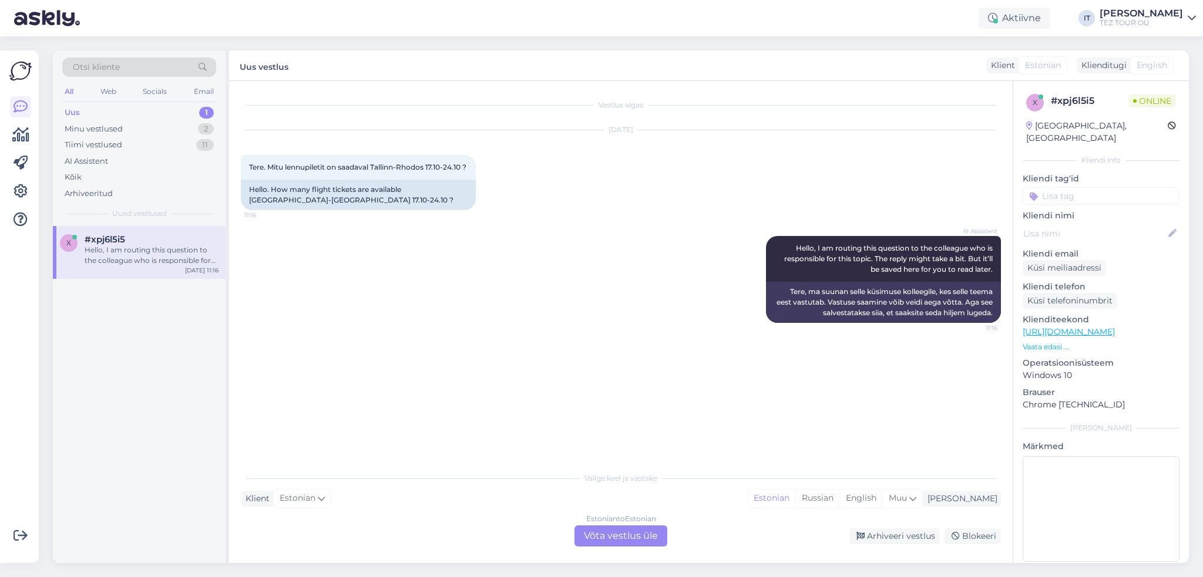
click at [617, 541] on div "Estonian to Estonian Võta vestlus üle" at bounding box center [620, 536] width 93 height 21
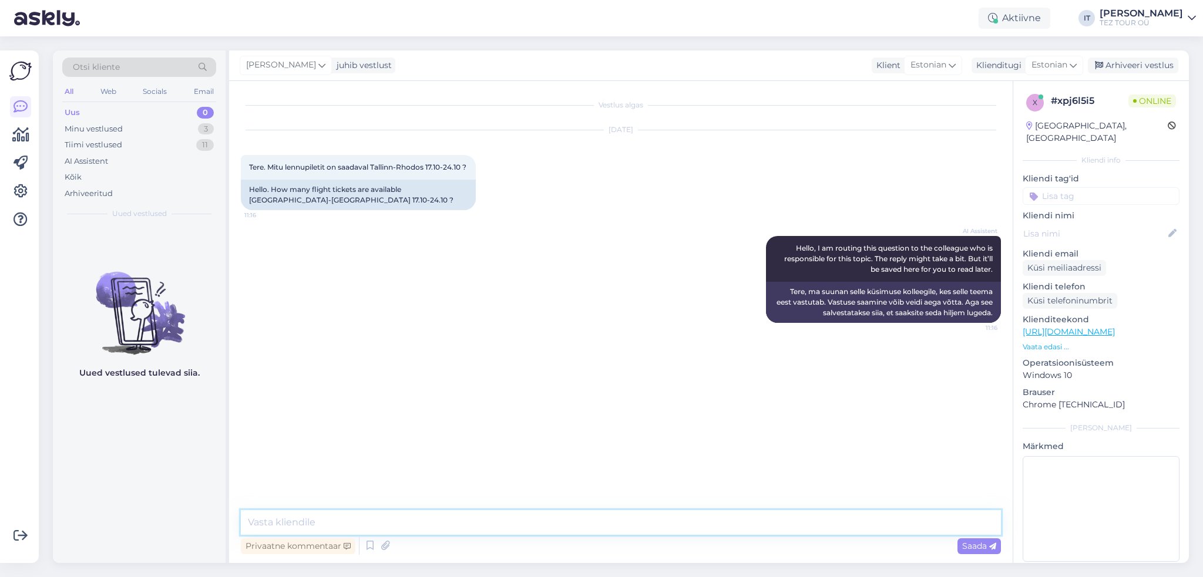
click at [507, 521] on textarea at bounding box center [621, 522] width 760 height 25
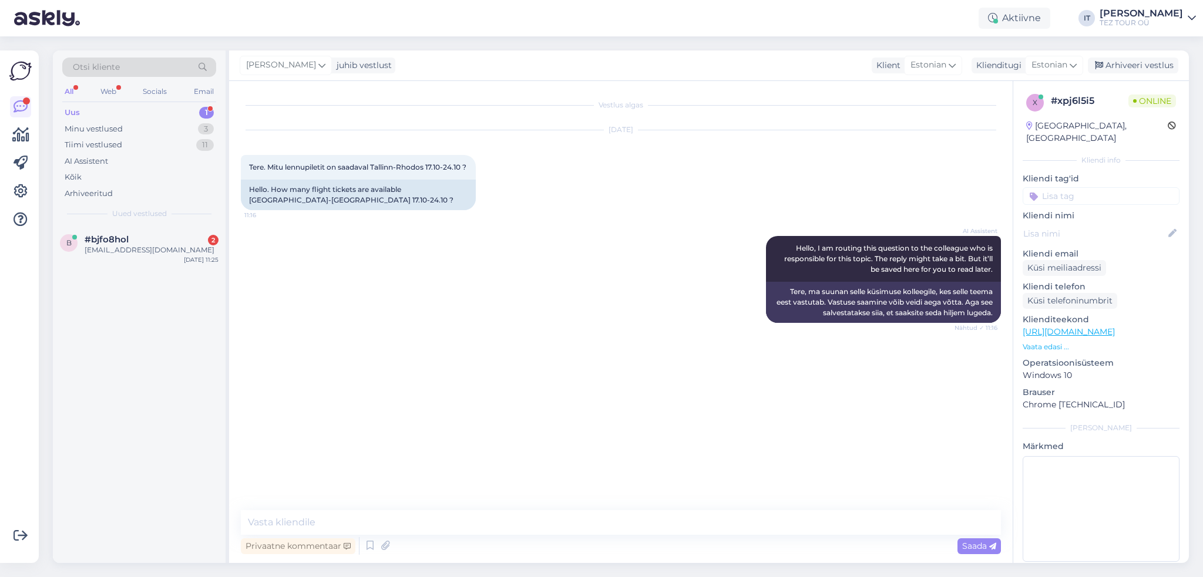
click at [143, 108] on div "Uus 1" at bounding box center [139, 113] width 154 height 16
click at [579, 549] on div "Privaatne kommentaar Saada" at bounding box center [621, 546] width 760 height 22
click at [561, 529] on textarea at bounding box center [621, 522] width 760 height 25
click at [510, 512] on textarea at bounding box center [621, 522] width 760 height 25
type textarea "Tere"
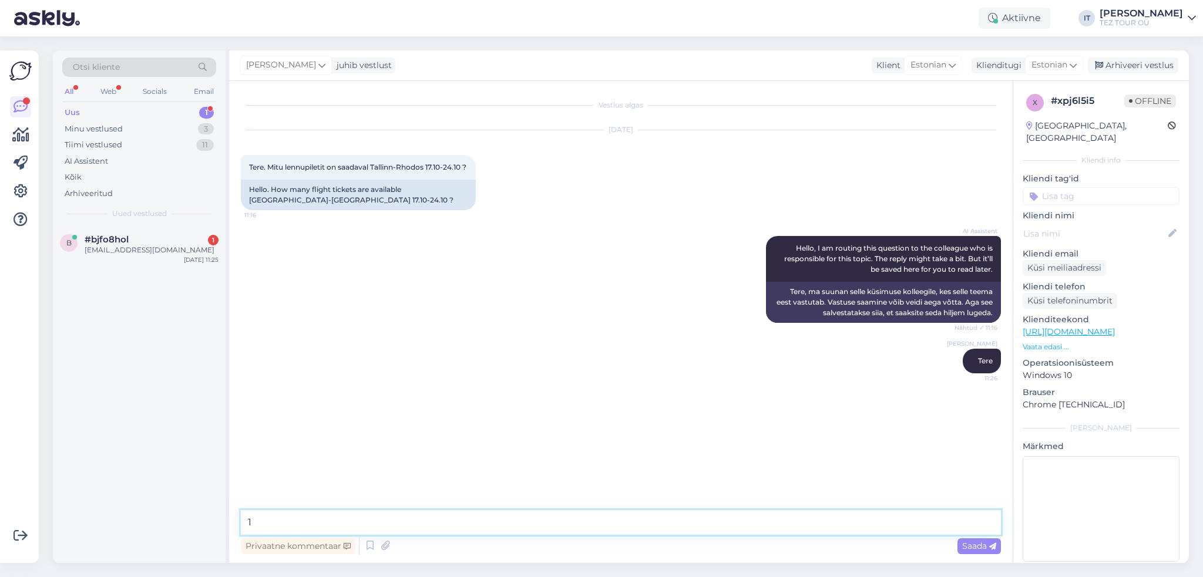
type textarea "1"
type textarea "On jäänud [PERSON_NAME] 1 koht"
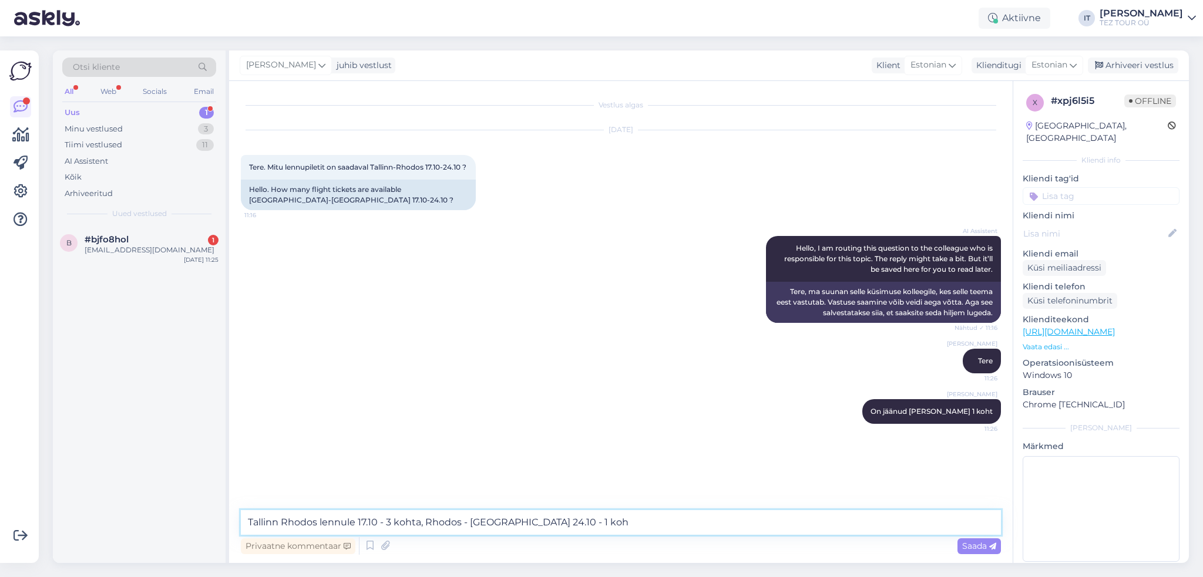
type textarea "Tallinn Rhodos lennule 17.10 - 3 kohta, Rhodos - [GEOGRAPHIC_DATA] 24.10 - 1 ko…"
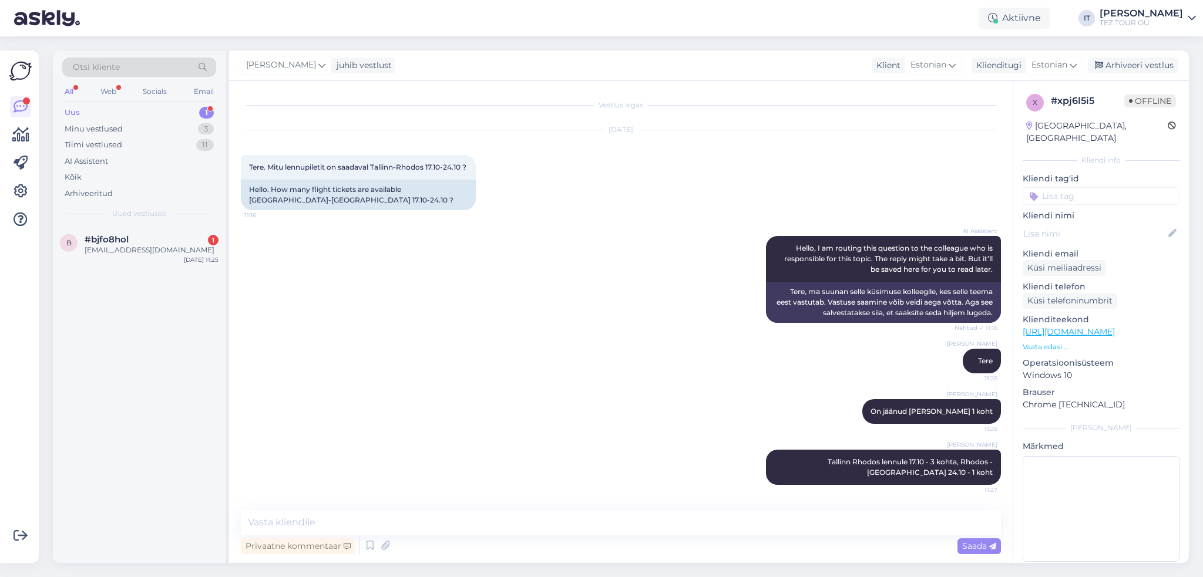
click at [1111, 187] on input at bounding box center [1100, 196] width 157 height 18
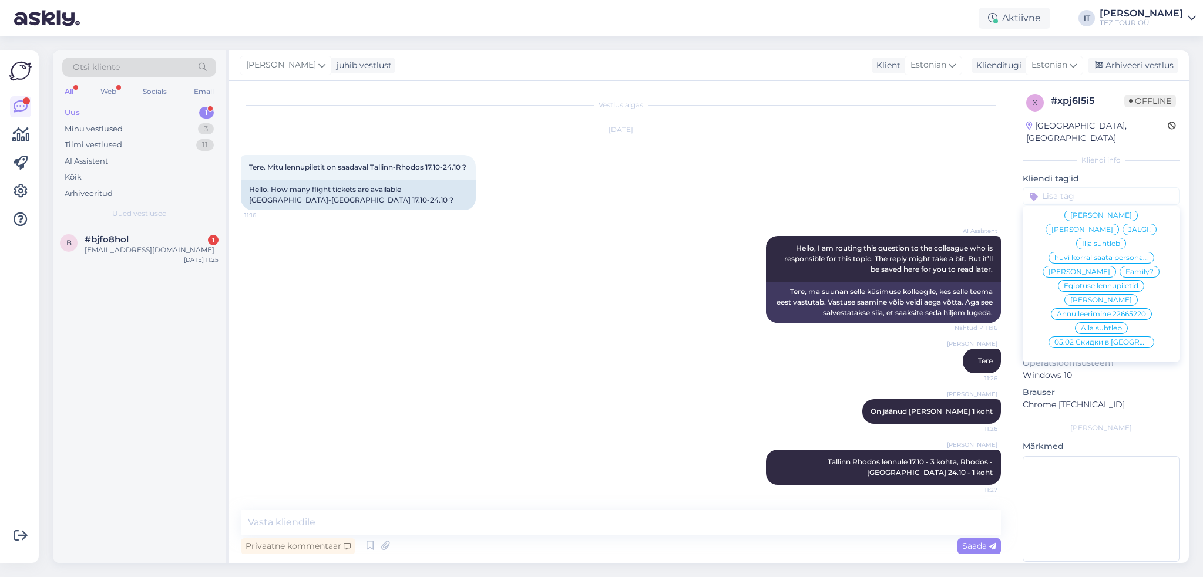
scroll to position [117, 0]
click at [1092, 239] on span "Ilja suhtleb" at bounding box center [1101, 242] width 38 height 7
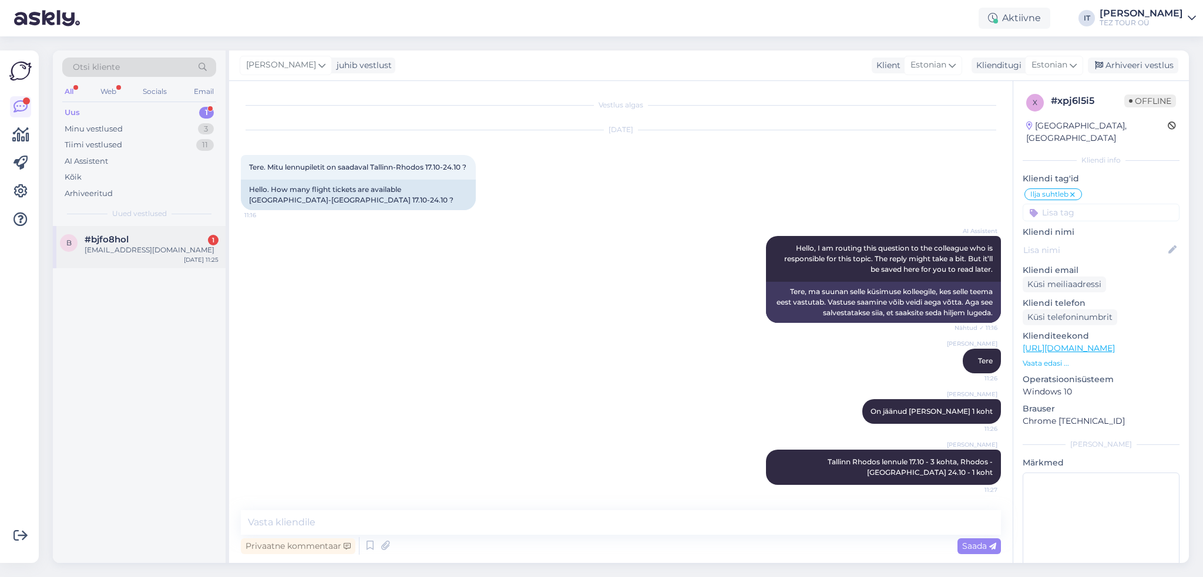
click at [177, 226] on div "b #bjfo8hol 1 [EMAIL_ADDRESS][DOMAIN_NAME] [DATE] 11:25" at bounding box center [139, 247] width 173 height 42
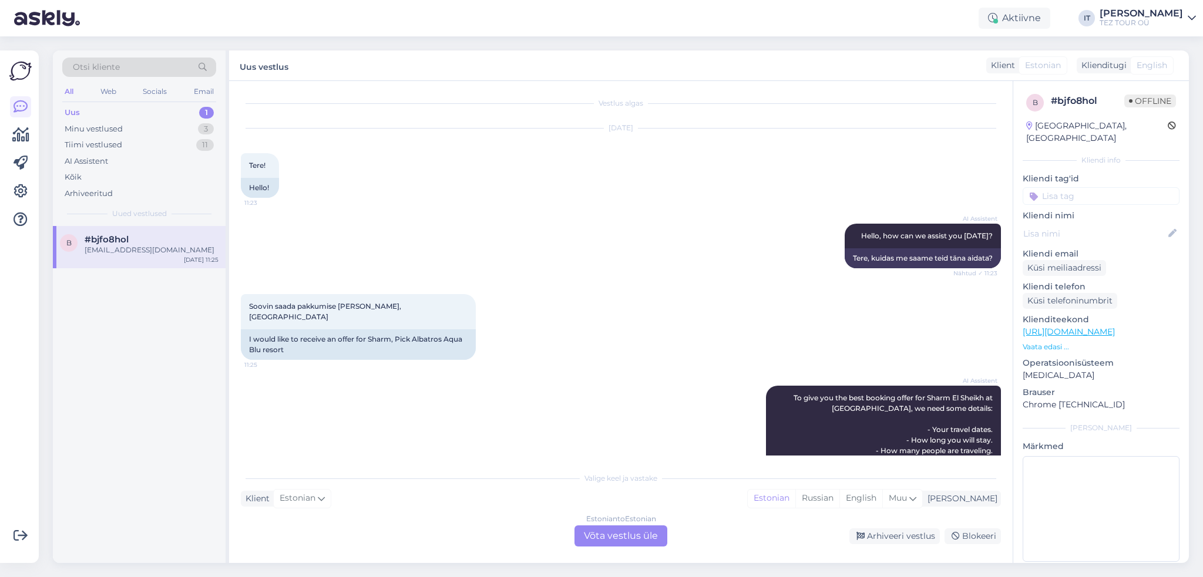
scroll to position [0, 0]
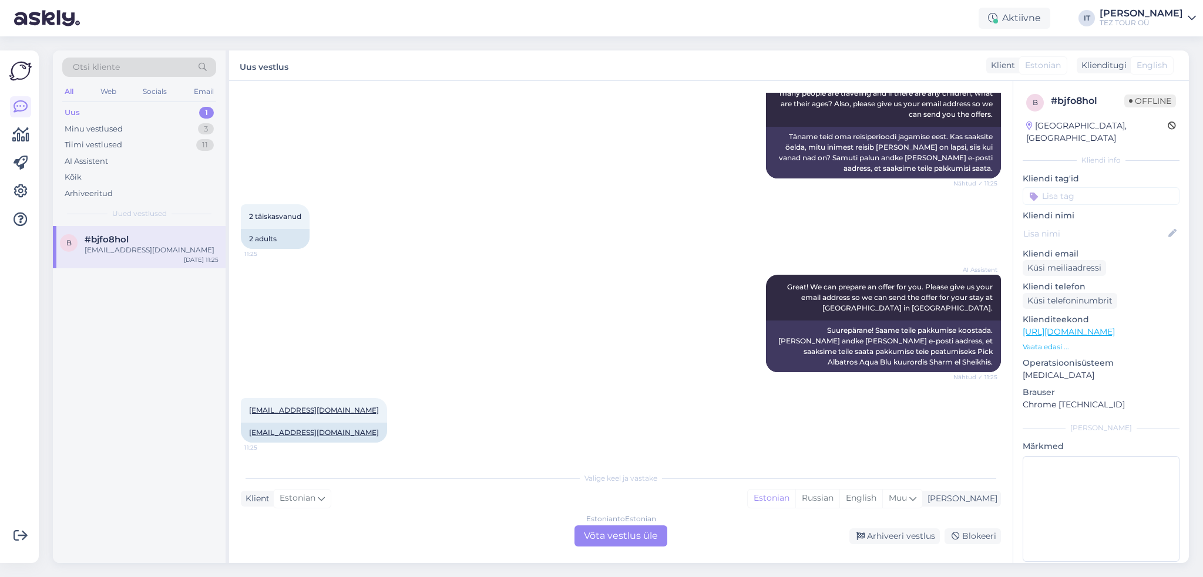
click at [643, 532] on div "Estonian to Estonian Võta vestlus üle" at bounding box center [620, 536] width 93 height 21
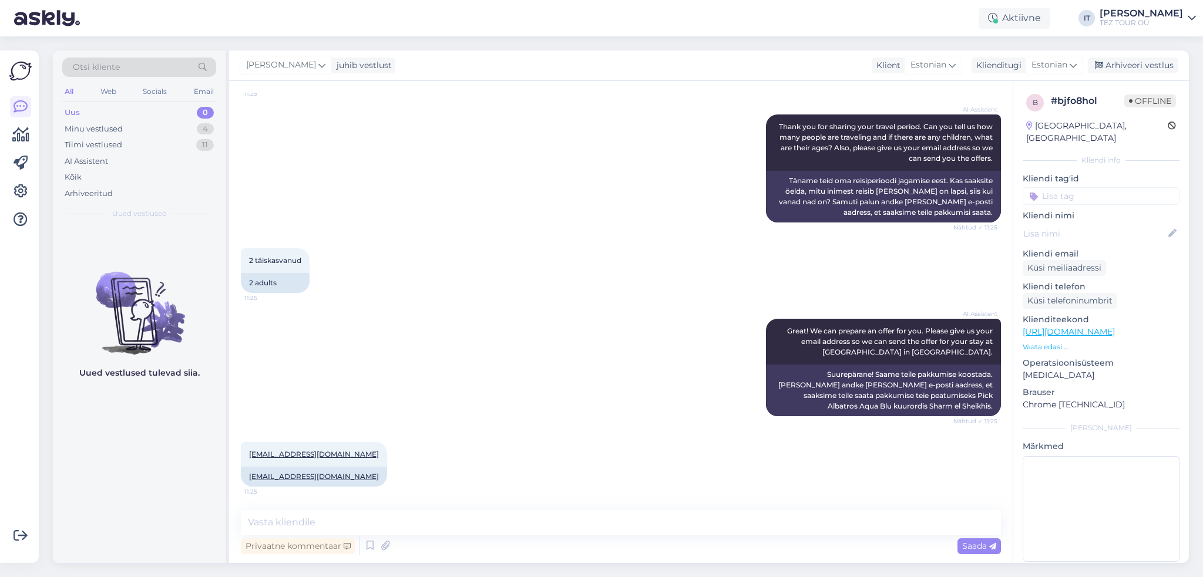
scroll to position [604, 0]
click at [574, 526] on textarea at bounding box center [621, 522] width 760 height 25
type textarea "Tere"
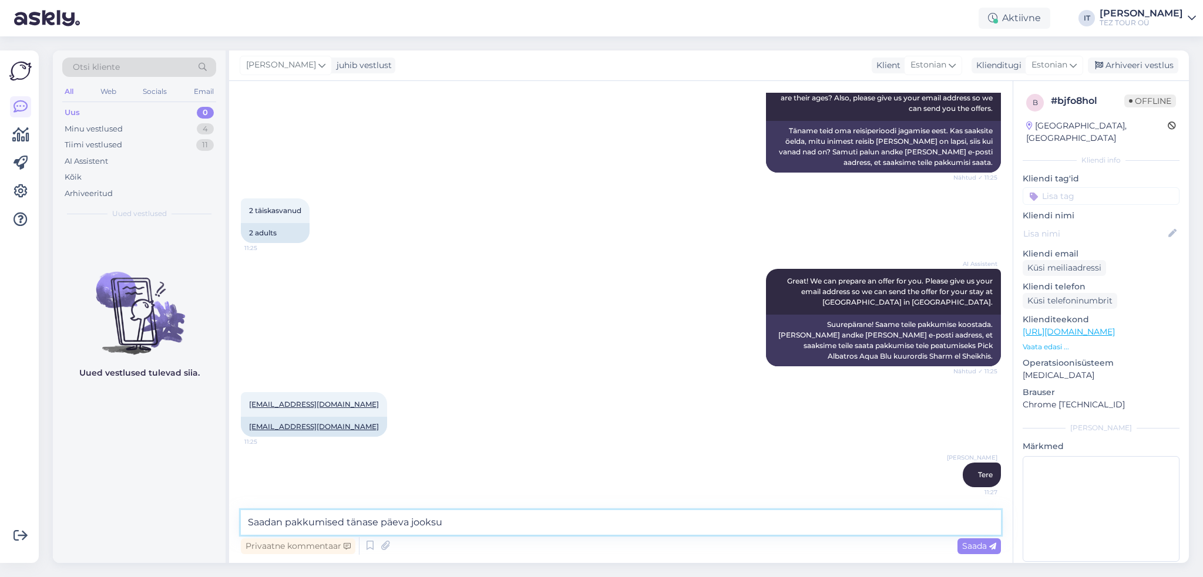
type textarea "Saadan pakkumised tänase päeva jooksul"
